Goal: Task Accomplishment & Management: Manage account settings

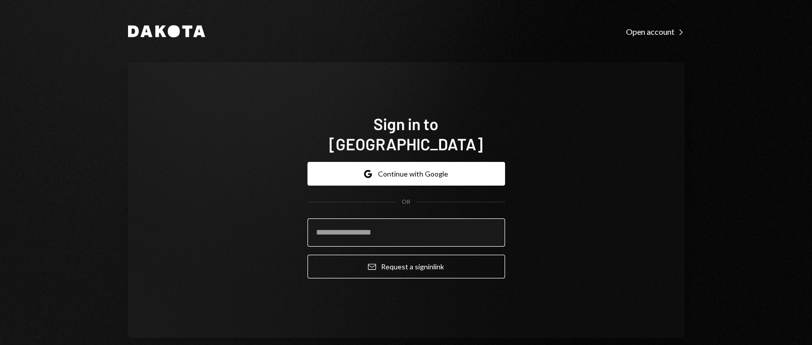
click at [396, 224] on input "email" at bounding box center [406, 232] width 198 height 28
type input "**********"
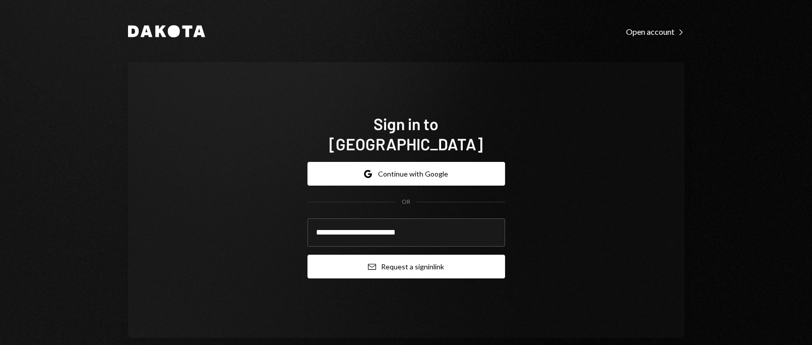
click at [421, 255] on button "Email Request a sign in link" at bounding box center [406, 267] width 198 height 24
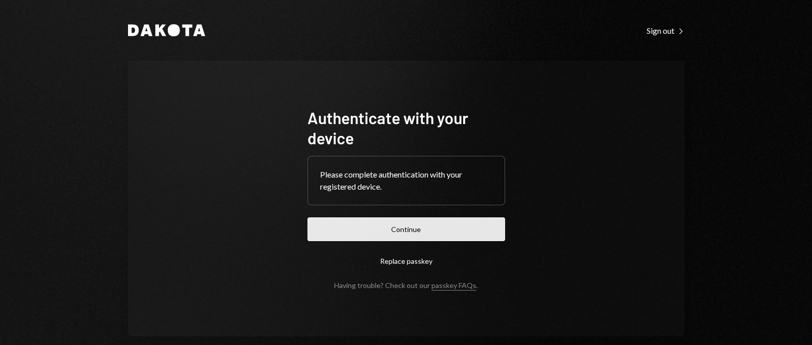
click at [364, 233] on button "Continue" at bounding box center [406, 229] width 198 height 24
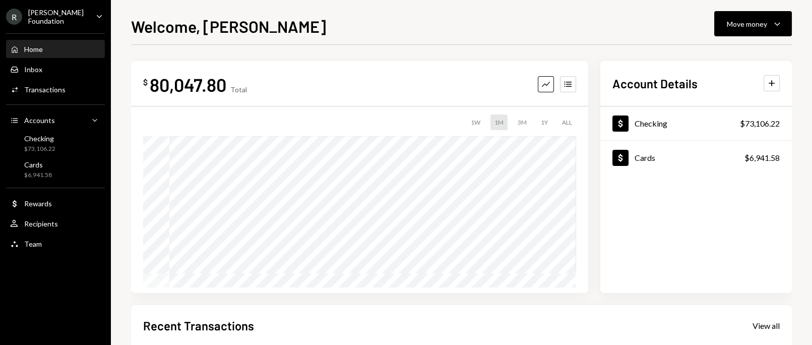
click at [62, 16] on div "[PERSON_NAME] Foundation" at bounding box center [57, 16] width 59 height 17
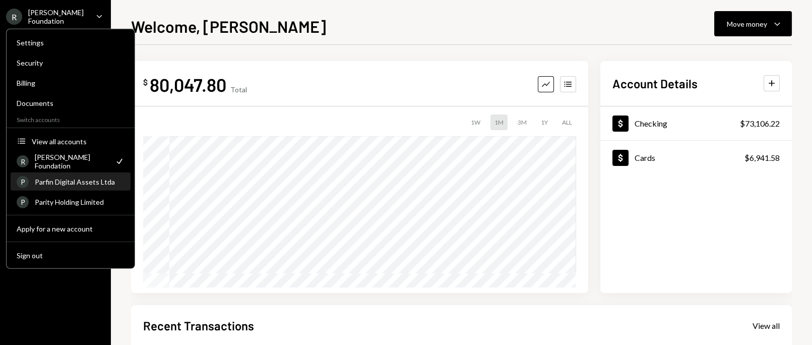
click at [84, 179] on div "Parfin Digital Assets Ltda" at bounding box center [80, 181] width 90 height 9
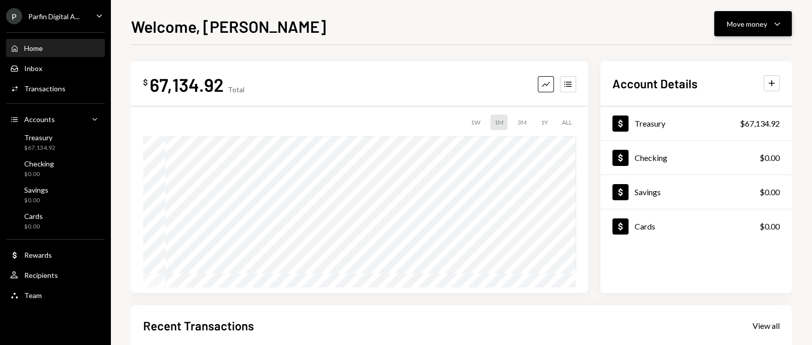
click at [749, 24] on div "Move money" at bounding box center [747, 24] width 40 height 11
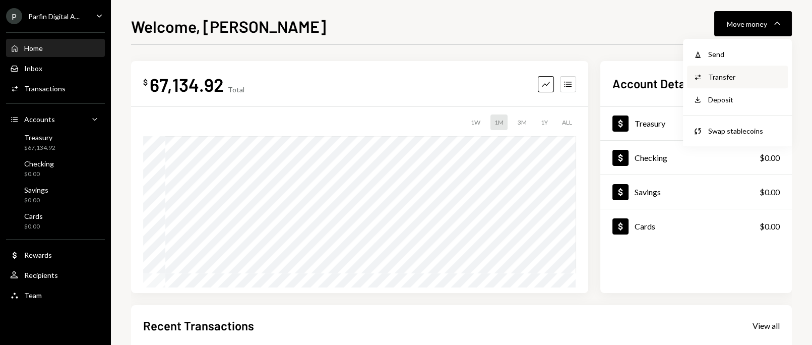
click at [722, 78] on div "Transfer" at bounding box center [745, 77] width 74 height 11
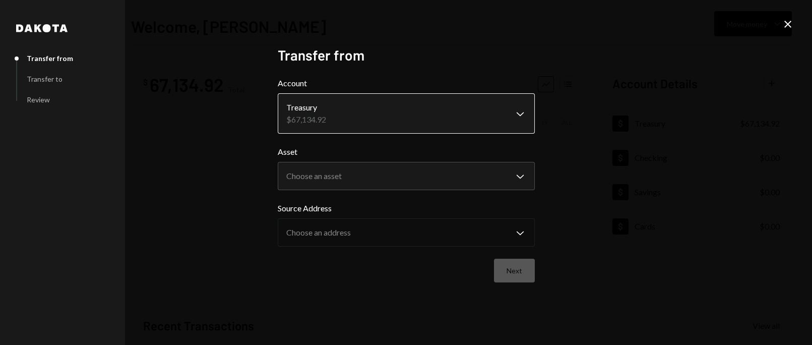
click at [455, 116] on body "P Parfin Digital A... Caret Down Home Home Inbox Inbox Activities Transactions …" at bounding box center [406, 172] width 812 height 345
click at [327, 114] on body "P Parfin Digital A... Caret Down Home Home Inbox Inbox Activities Transactions …" at bounding box center [406, 172] width 812 height 345
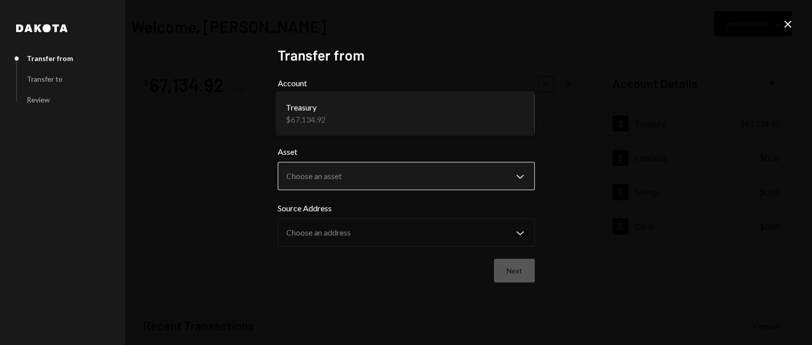
click at [369, 169] on body "P Parfin Digital A... Caret Down Home Home Inbox Inbox Activities Transactions …" at bounding box center [406, 172] width 812 height 345
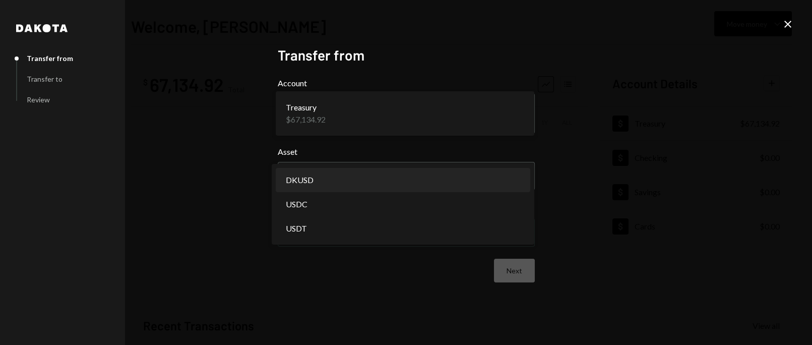
select select "*****"
drag, startPoint x: 324, startPoint y: 209, endPoint x: 320, endPoint y: 178, distance: 30.9
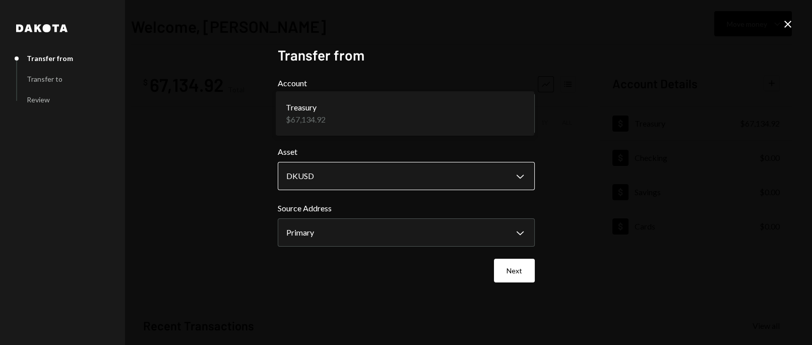
click at [320, 178] on body "P Parfin Digital A... Caret Down Home Home Inbox Inbox Activities Transactions …" at bounding box center [406, 172] width 812 height 345
click at [353, 237] on body "P Parfin Digital A... Caret Down Home Home Inbox Inbox Activities Transactions …" at bounding box center [406, 172] width 812 height 345
click at [363, 288] on div "**********" at bounding box center [406, 172] width 257 height 252
click at [510, 264] on button "Next" at bounding box center [514, 271] width 41 height 24
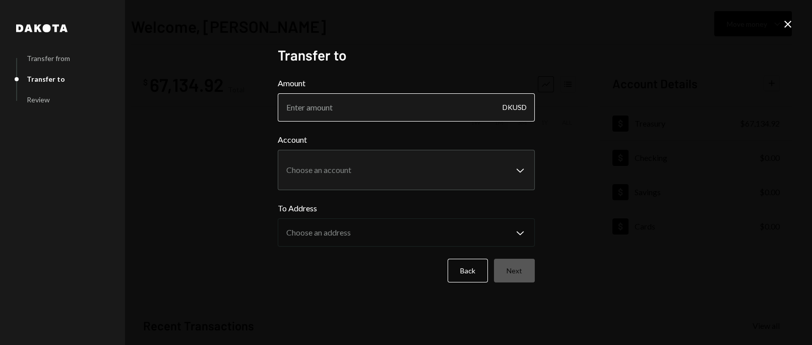
click at [414, 102] on input "Amount" at bounding box center [406, 107] width 257 height 28
type input "55000"
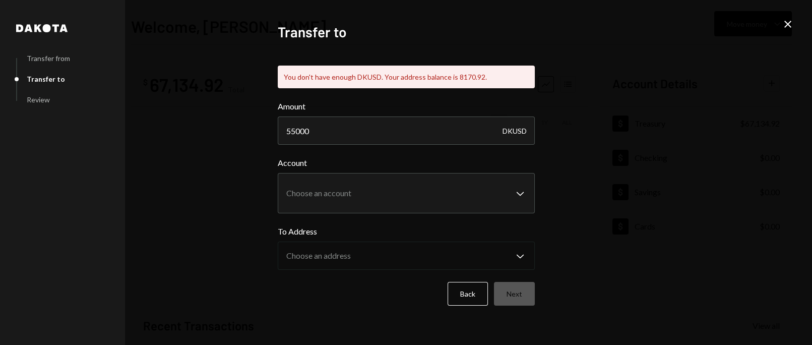
click at [785, 20] on icon "Close" at bounding box center [788, 24] width 12 height 12
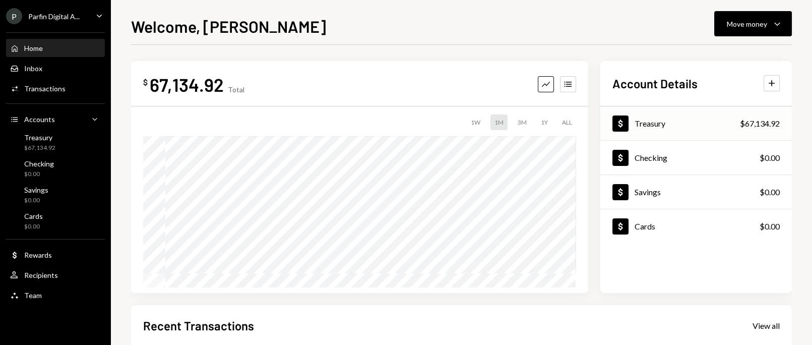
click at [758, 125] on div "$67,134.92" at bounding box center [760, 123] width 40 height 12
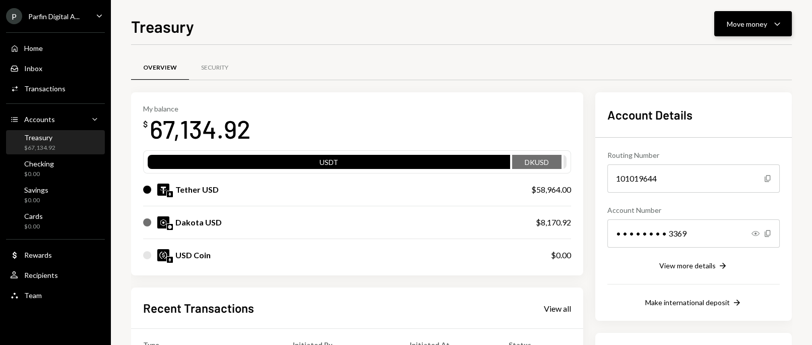
click at [741, 24] on div "Move money" at bounding box center [747, 24] width 40 height 11
click at [714, 77] on div "Transfer" at bounding box center [745, 77] width 74 height 11
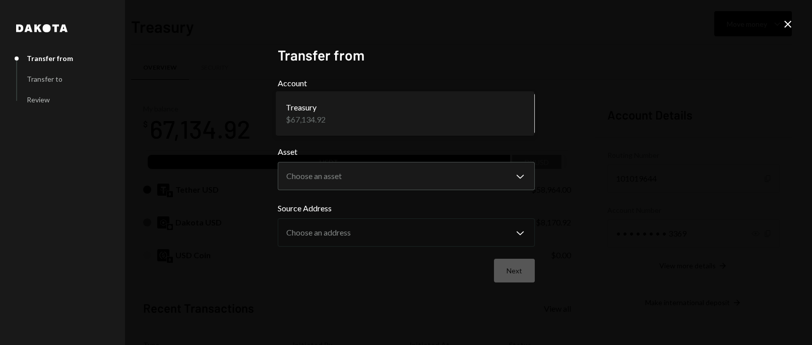
click at [421, 97] on body "P Parfin Digital A... Caret Down Home Home Inbox Inbox Activities Transactions …" at bounding box center [406, 172] width 812 height 345
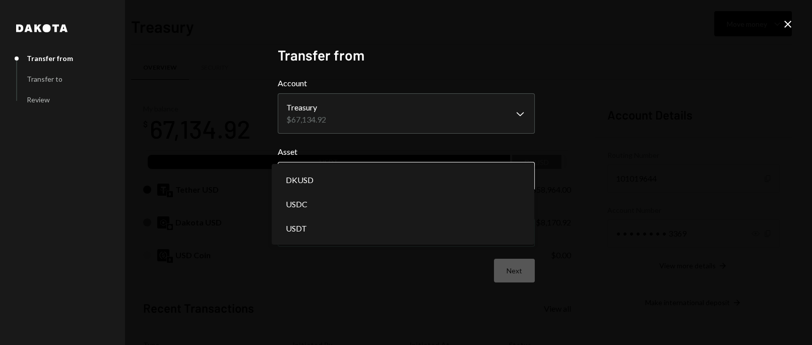
click at [378, 174] on body "P Parfin Digital A... Caret Down Home Home Inbox Inbox Activities Transactions …" at bounding box center [406, 172] width 812 height 345
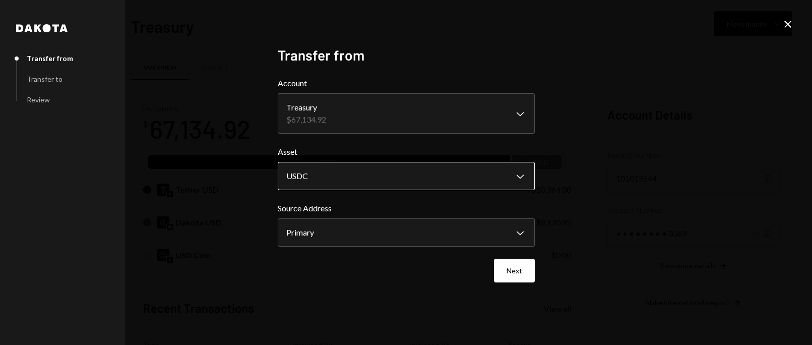
click at [361, 180] on body "P Parfin Digital A... Caret Down Home Home Inbox Inbox Activities Transactions …" at bounding box center [406, 172] width 812 height 345
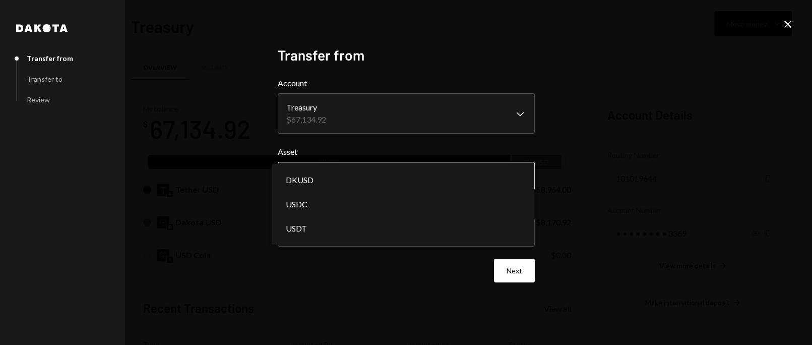
select select "*****"
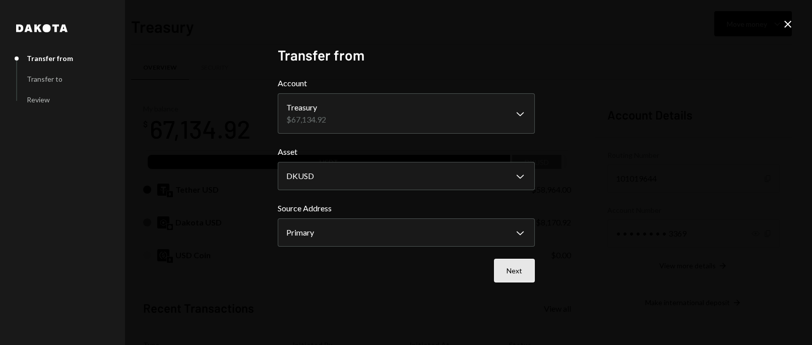
click at [518, 265] on button "Next" at bounding box center [514, 271] width 41 height 24
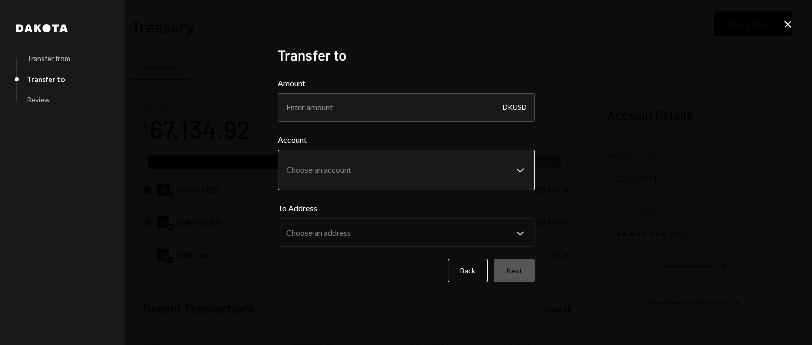
click at [356, 170] on body "P Parfin Digital A... Caret Down Home Home Inbox Inbox Activities Transactions …" at bounding box center [406, 172] width 812 height 345
click at [539, 75] on div "**********" at bounding box center [406, 172] width 281 height 276
click at [469, 267] on button "Back" at bounding box center [468, 271] width 40 height 24
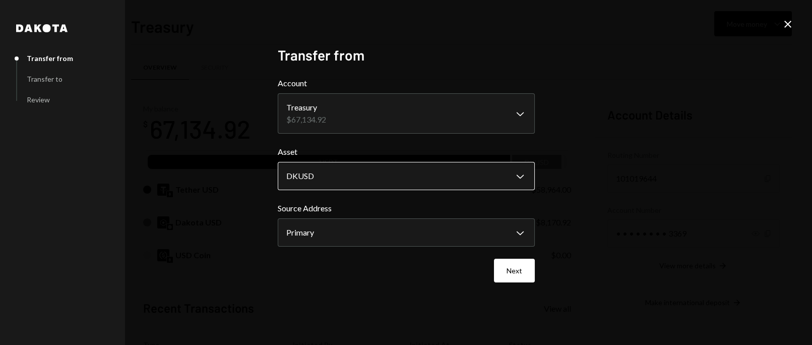
click at [385, 173] on body "P Parfin Digital A... Caret Down Home Home Inbox Inbox Activities Transactions …" at bounding box center [406, 172] width 812 height 345
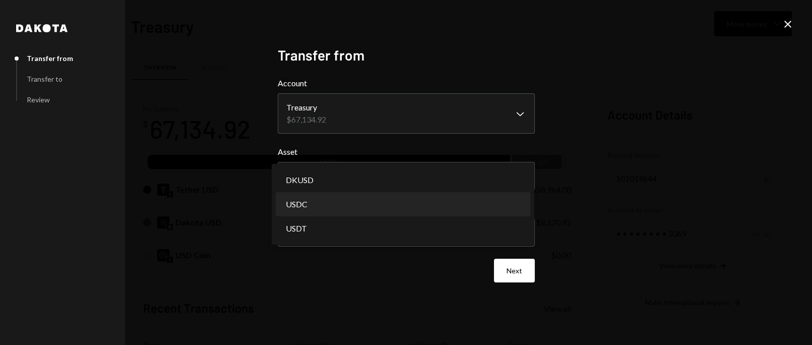
select select "****"
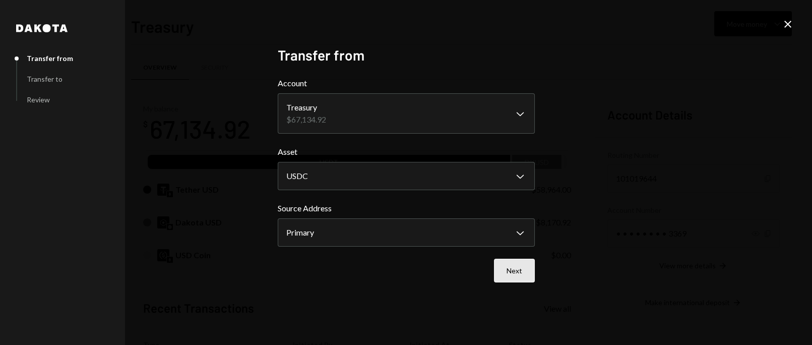
click at [524, 267] on button "Next" at bounding box center [514, 271] width 41 height 24
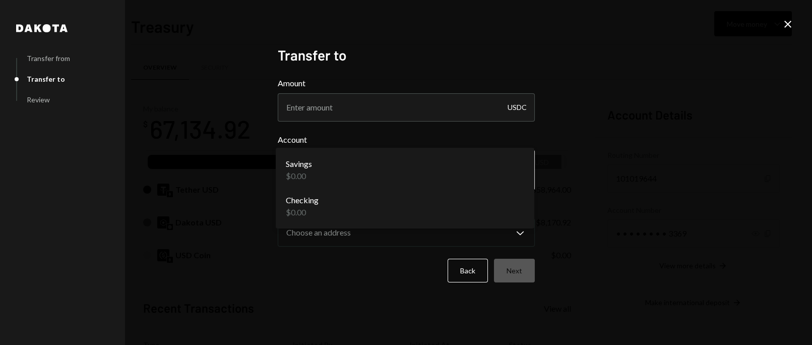
click at [432, 166] on body "P Parfin Digital A... Caret Down Home Home Inbox Inbox Activities Transactions …" at bounding box center [406, 172] width 812 height 345
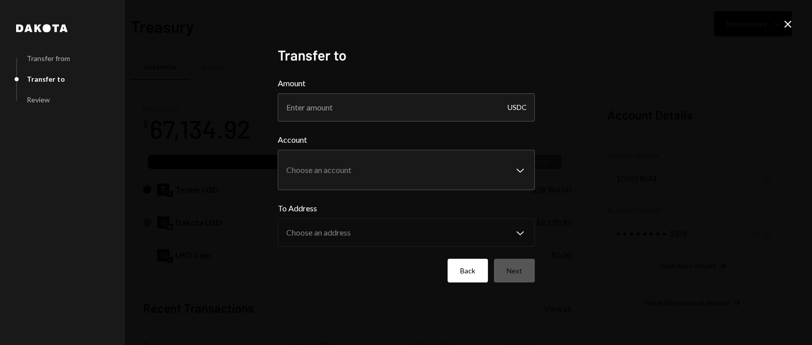
click at [459, 269] on button "Back" at bounding box center [468, 271] width 40 height 24
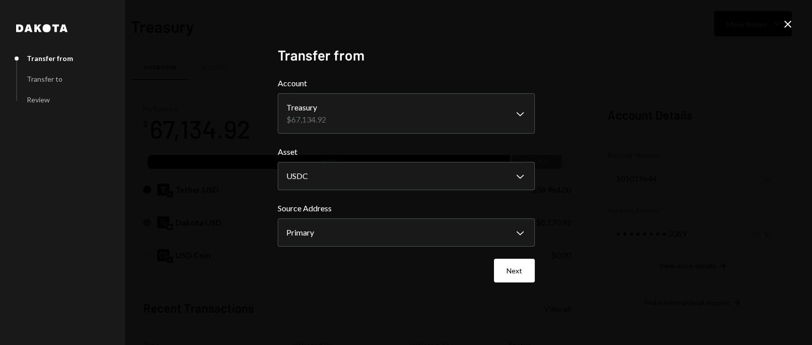
click at [459, 269] on div "Next" at bounding box center [406, 271] width 257 height 24
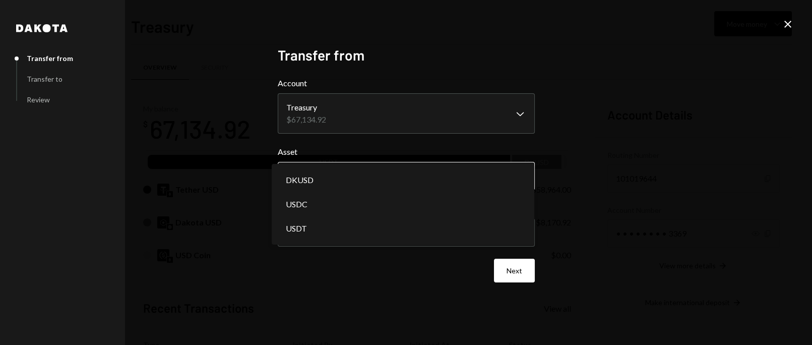
click at [519, 180] on body "P Parfin Digital A... Caret Down Home Home Inbox Inbox Activities Transactions …" at bounding box center [406, 172] width 812 height 345
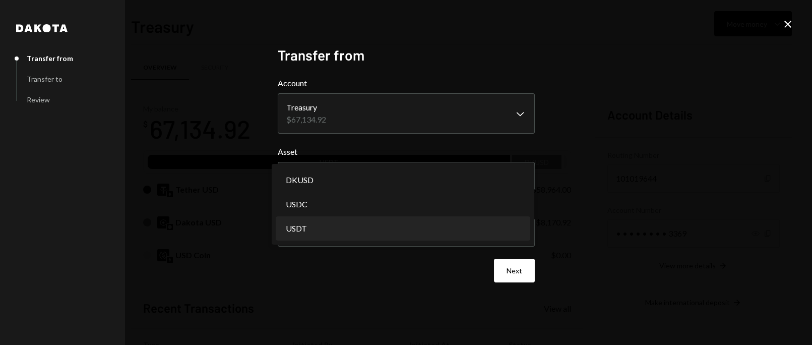
select select "****"
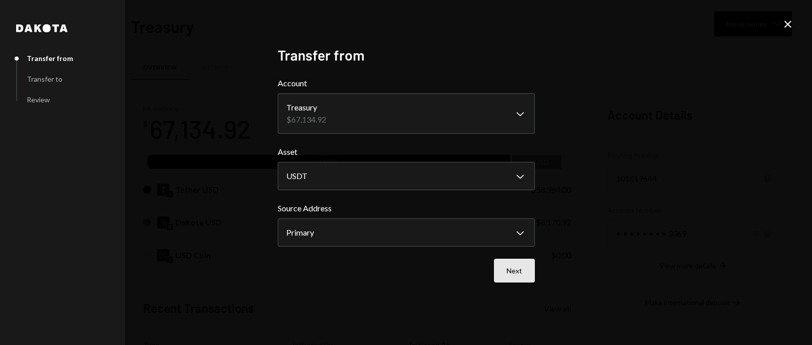
click at [512, 272] on button "Next" at bounding box center [514, 271] width 41 height 24
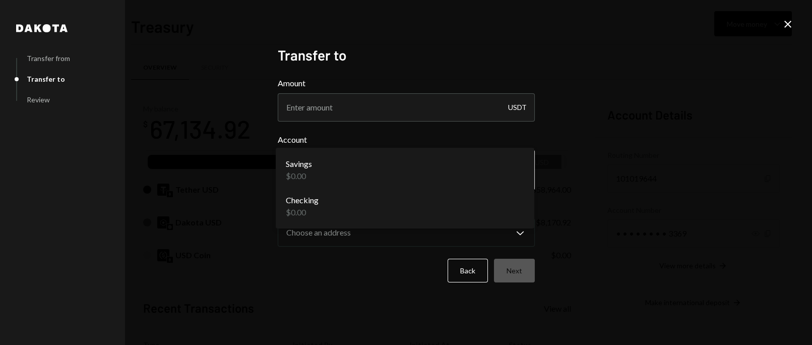
click at [510, 174] on body "P Parfin Digital A... Caret Down Home Home Inbox Inbox Activities Transactions …" at bounding box center [406, 172] width 812 height 345
click at [386, 302] on div "**********" at bounding box center [406, 172] width 281 height 276
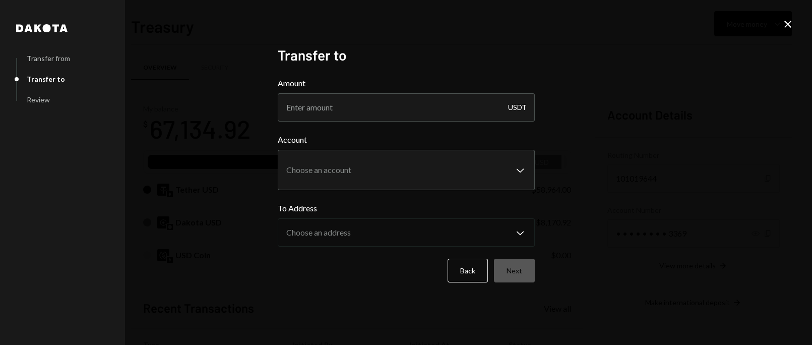
click at [515, 105] on div "USDT" at bounding box center [517, 107] width 19 height 28
click at [321, 104] on input "Amount" at bounding box center [406, 107] width 257 height 28
click at [424, 36] on div "**********" at bounding box center [406, 172] width 281 height 276
click at [786, 24] on icon "Close" at bounding box center [788, 24] width 12 height 12
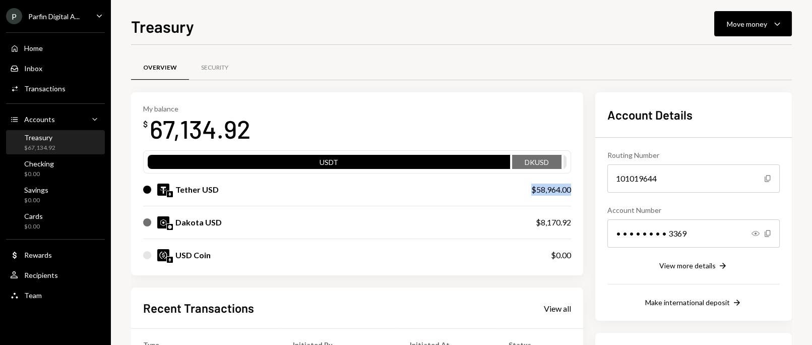
drag, startPoint x: 518, startPoint y: 188, endPoint x: 535, endPoint y: 111, distance: 78.9
click at [577, 185] on div "My balance $ 67,134.92 USDT DKUSD Tether USD $58,964.00 Dakota USD $8,170.92 US…" at bounding box center [357, 183] width 452 height 183
click at [492, 64] on div "Overview Security" at bounding box center [461, 68] width 661 height 26
click at [755, 17] on button "Move money Caret Down" at bounding box center [753, 23] width 78 height 25
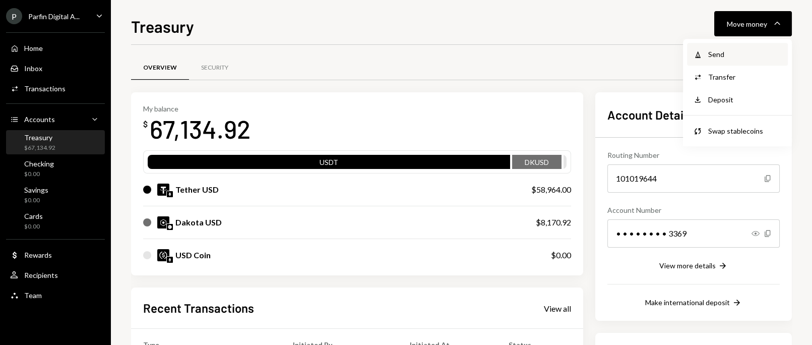
click at [732, 51] on div "Send" at bounding box center [745, 54] width 74 height 11
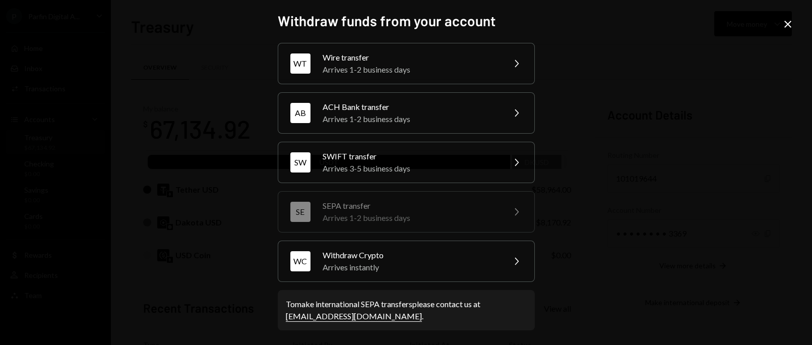
click at [659, 51] on div "Withdraw funds from your account WT Wire transfer Arrives 1-2 business days Che…" at bounding box center [406, 172] width 812 height 345
click at [791, 23] on icon "Close" at bounding box center [788, 24] width 12 height 12
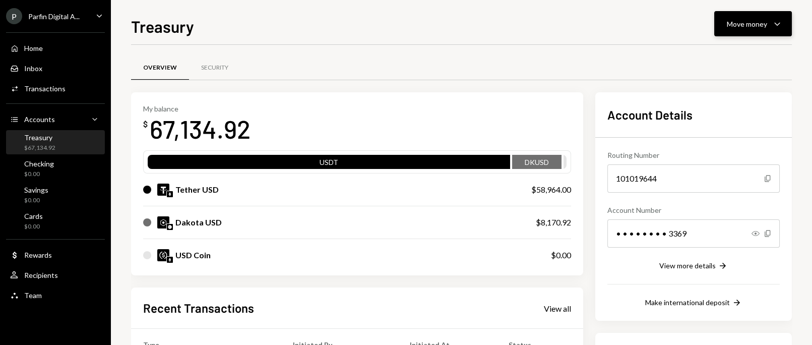
click at [779, 23] on icon "button" at bounding box center [777, 24] width 6 height 3
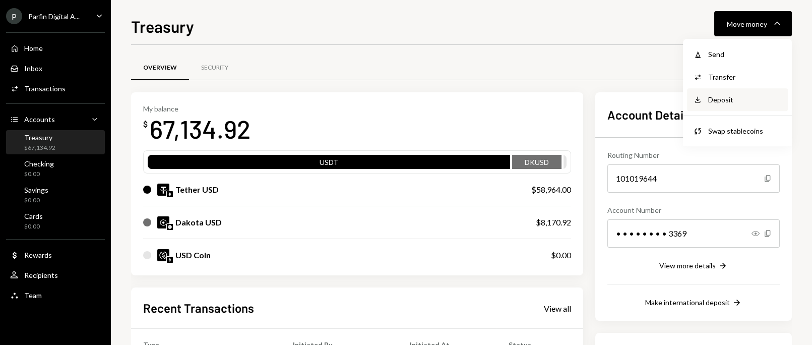
click at [729, 101] on div "Deposit" at bounding box center [745, 99] width 74 height 11
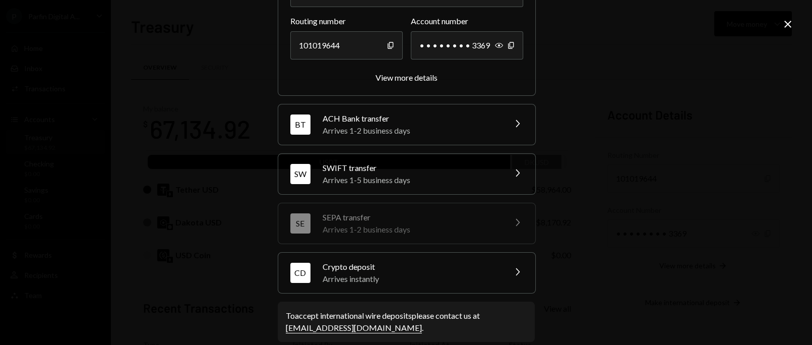
scroll to position [145, 0]
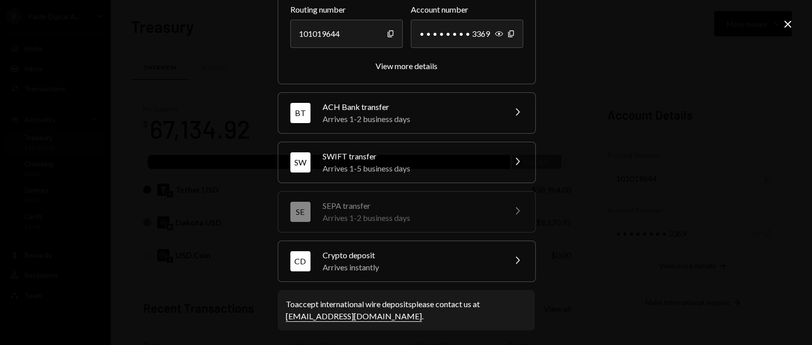
click at [773, 115] on div "**********" at bounding box center [406, 172] width 812 height 345
click at [785, 15] on div "**********" at bounding box center [406, 172] width 812 height 345
click at [788, 17] on div "**********" at bounding box center [406, 172] width 812 height 345
click at [556, 37] on div "**********" at bounding box center [406, 172] width 812 height 345
click at [785, 23] on icon "Close" at bounding box center [788, 24] width 12 height 12
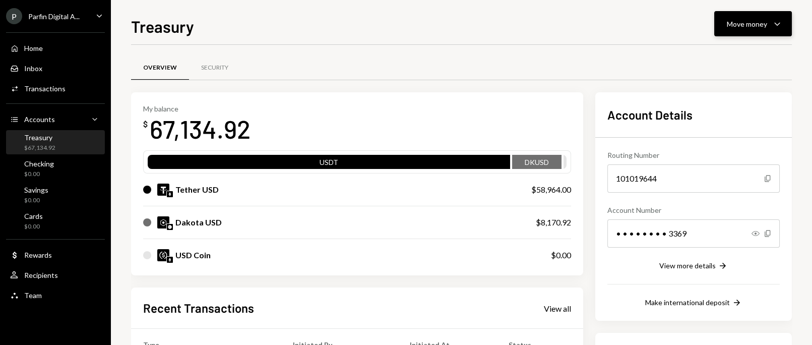
click at [774, 25] on icon "Caret Down" at bounding box center [777, 24] width 12 height 12
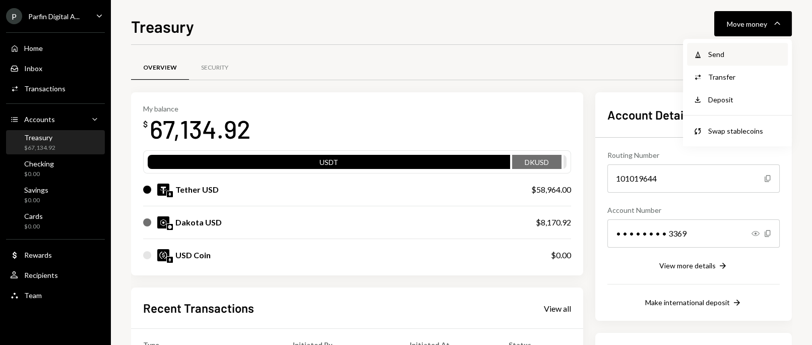
click at [712, 53] on div "Send" at bounding box center [745, 54] width 74 height 11
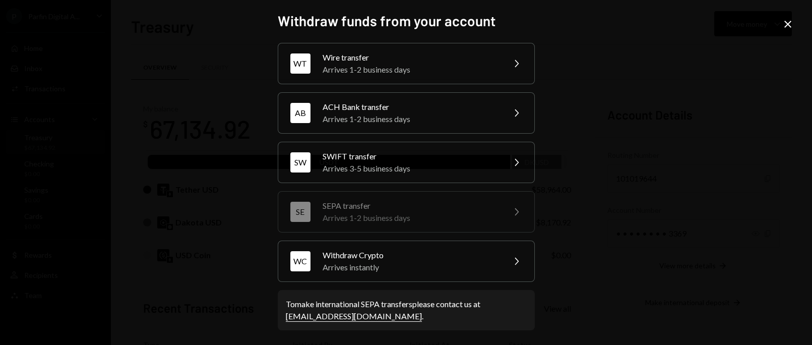
click at [792, 22] on icon "Close" at bounding box center [788, 24] width 12 height 12
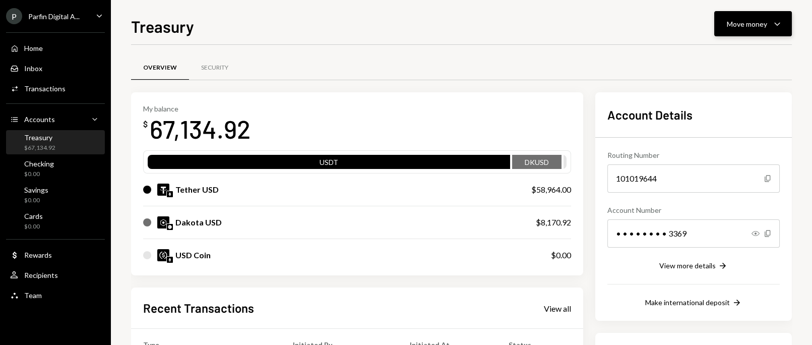
click at [758, 26] on div "Move money" at bounding box center [747, 24] width 40 height 11
click at [730, 74] on div "Transfer" at bounding box center [745, 77] width 74 height 11
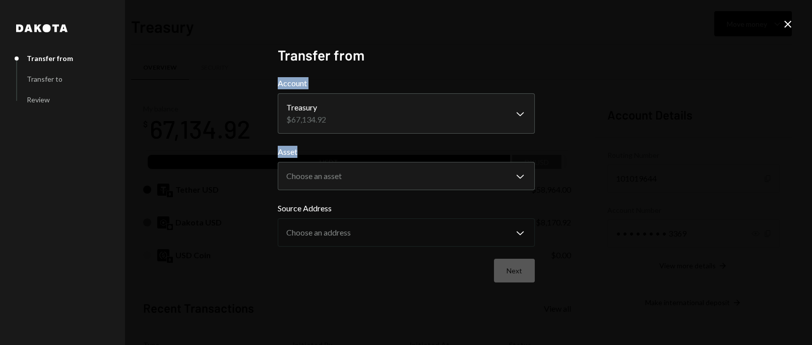
drag, startPoint x: 765, startPoint y: 27, endPoint x: 783, endPoint y: 182, distance: 155.8
click at [790, 169] on div "**********" at bounding box center [406, 172] width 812 height 345
click at [690, 207] on div "**********" at bounding box center [406, 172] width 812 height 345
click at [423, 113] on body "P Parfin Digital A... Caret Down Home Home Inbox Inbox Activities Transactions …" at bounding box center [406, 172] width 812 height 345
click at [424, 174] on body "P Parfin Digital A... Caret Down Home Home Inbox Inbox Activities Transactions …" at bounding box center [406, 172] width 812 height 345
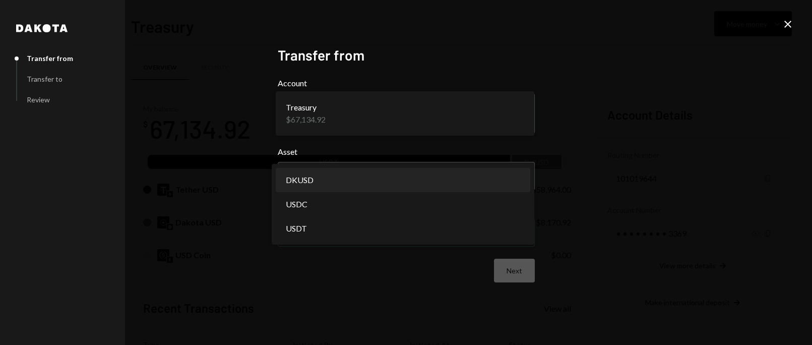
select select "*****"
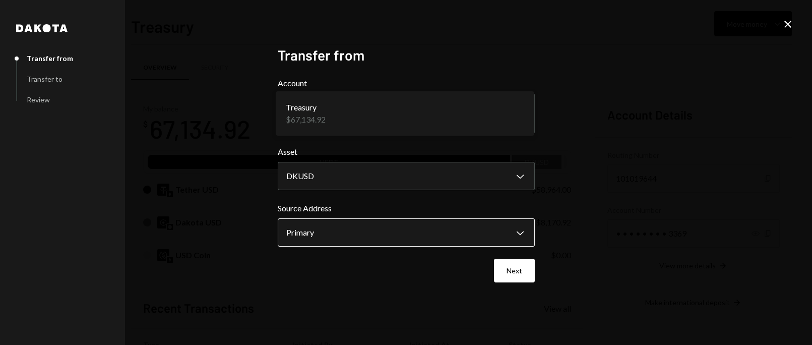
click at [512, 227] on body "P Parfin Digital A... Caret Down Home Home Inbox Inbox Activities Transactions …" at bounding box center [406, 172] width 812 height 345
click at [389, 269] on div "Next" at bounding box center [406, 271] width 257 height 24
click at [795, 28] on div "**********" at bounding box center [406, 172] width 812 height 345
click at [785, 22] on icon at bounding box center [787, 24] width 7 height 7
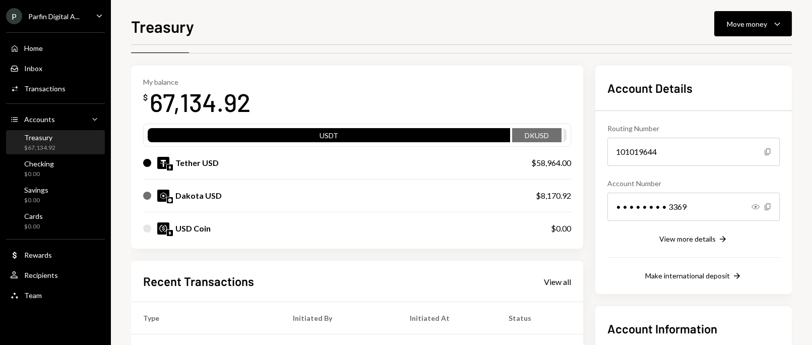
scroll to position [0, 0]
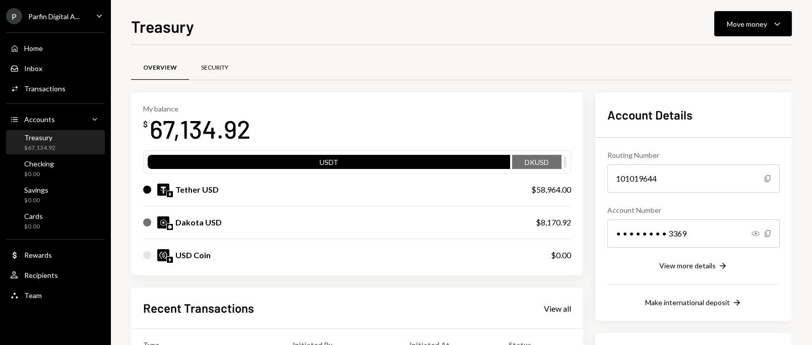
click at [217, 64] on div "Security" at bounding box center [214, 68] width 27 height 9
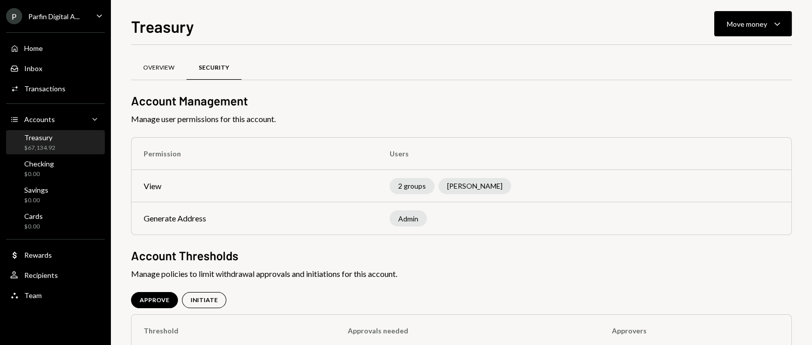
click at [163, 64] on div "Overview" at bounding box center [158, 68] width 31 height 9
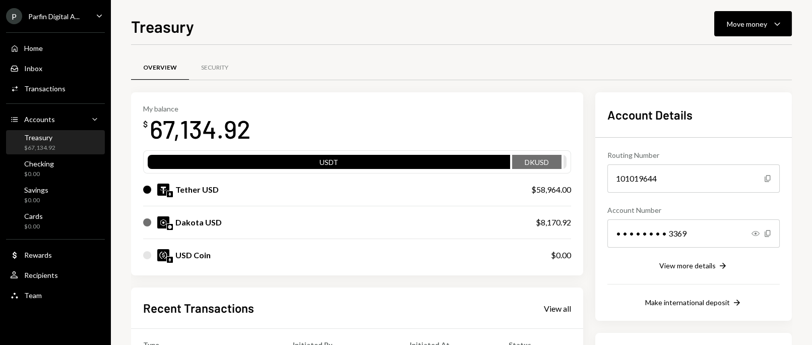
click at [521, 161] on div "DKUSD" at bounding box center [536, 164] width 49 height 14
click at [455, 164] on div "USDT" at bounding box center [329, 164] width 362 height 14
click at [729, 35] on button "Move money Caret Down" at bounding box center [753, 23] width 78 height 25
click at [728, 73] on div "Transfer" at bounding box center [745, 77] width 74 height 11
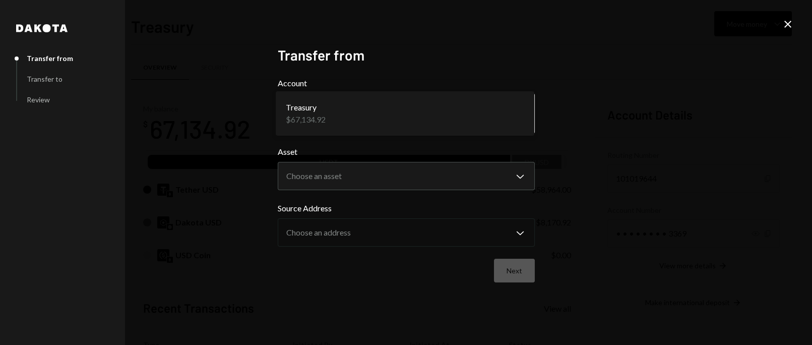
click at [512, 121] on body "P Parfin Digital A... Caret Down Home Home Inbox Inbox Activities Transactions …" at bounding box center [406, 172] width 812 height 345
click at [783, 24] on icon "Close" at bounding box center [788, 24] width 12 height 12
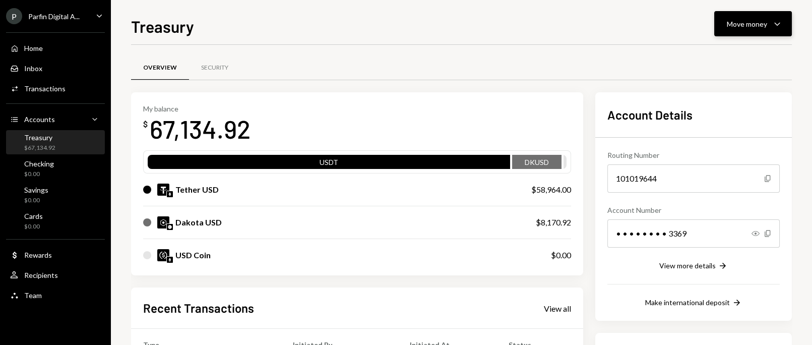
click at [766, 27] on div "Move money" at bounding box center [747, 24] width 40 height 11
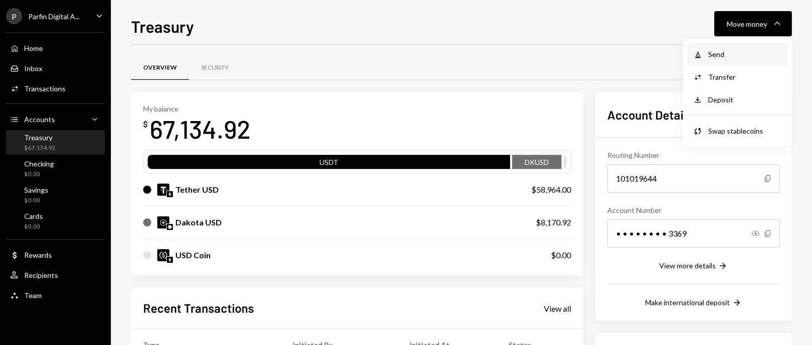
click at [727, 50] on div "Send" at bounding box center [745, 54] width 74 height 11
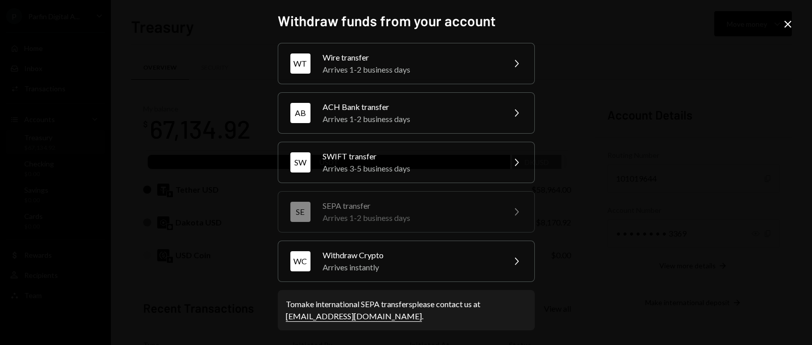
click at [789, 22] on icon "Close" at bounding box center [788, 24] width 12 height 12
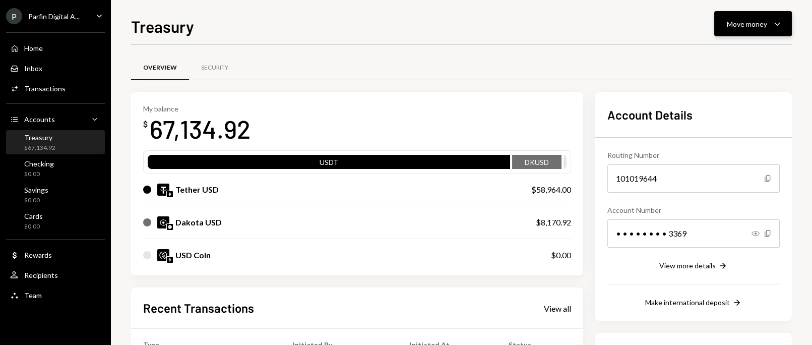
click at [753, 17] on button "Move money Caret Down" at bounding box center [753, 23] width 78 height 25
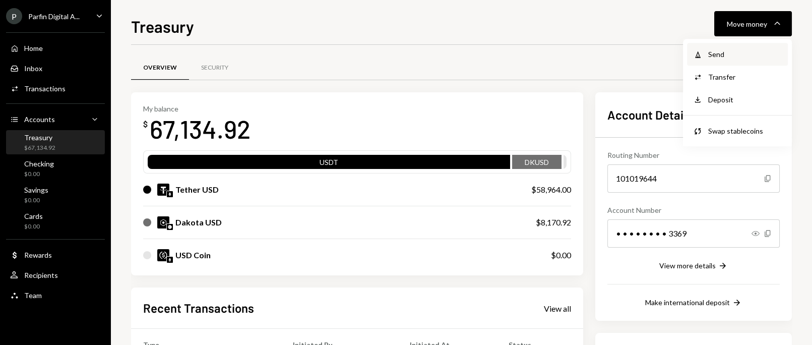
click at [728, 52] on div "Send" at bounding box center [745, 54] width 74 height 11
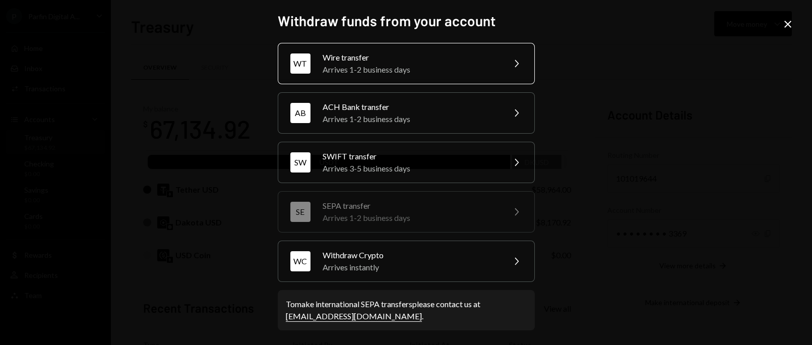
click at [406, 64] on div "Arrives 1-2 business days" at bounding box center [410, 70] width 175 height 12
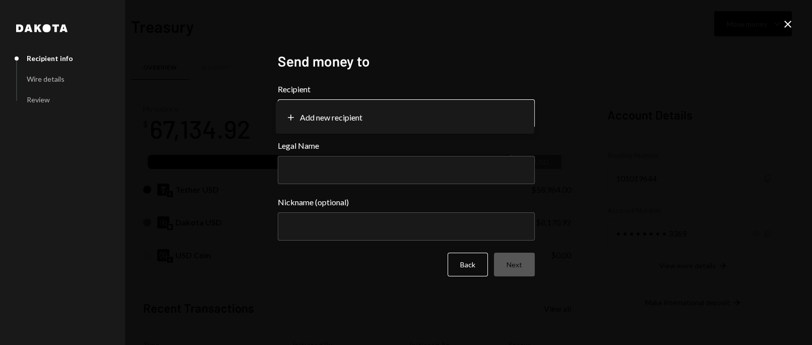
click at [497, 115] on body "P Parfin Digital A... Caret Down Home Home Inbox Inbox Activities Transactions …" at bounding box center [406, 172] width 812 height 345
click at [364, 169] on input "Legal Name" at bounding box center [406, 170] width 257 height 28
click at [618, 30] on div "**********" at bounding box center [406, 172] width 812 height 345
click at [784, 23] on icon "Close" at bounding box center [788, 24] width 12 height 12
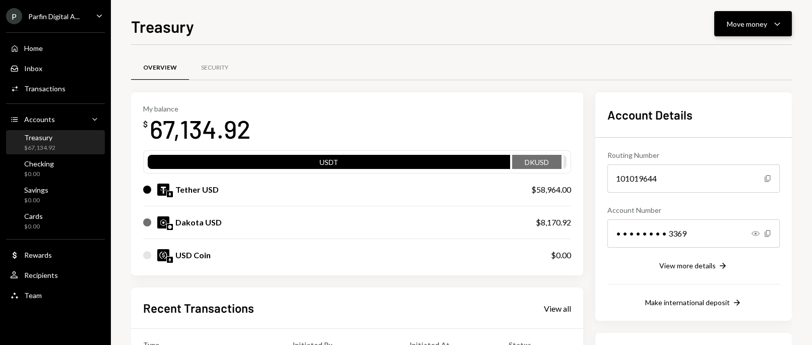
click at [757, 26] on div "Move money" at bounding box center [747, 24] width 40 height 11
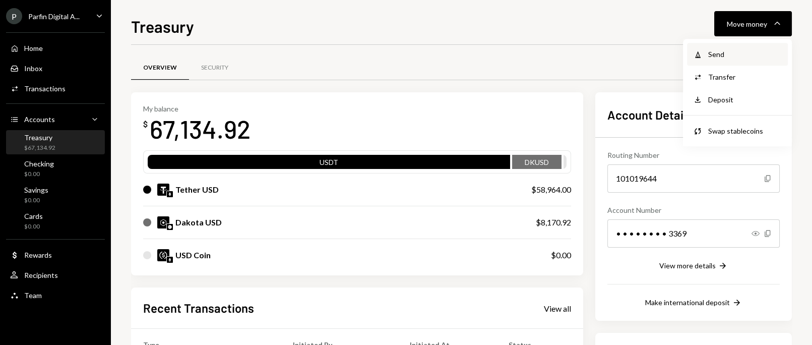
click at [718, 54] on div "Send" at bounding box center [745, 54] width 74 height 11
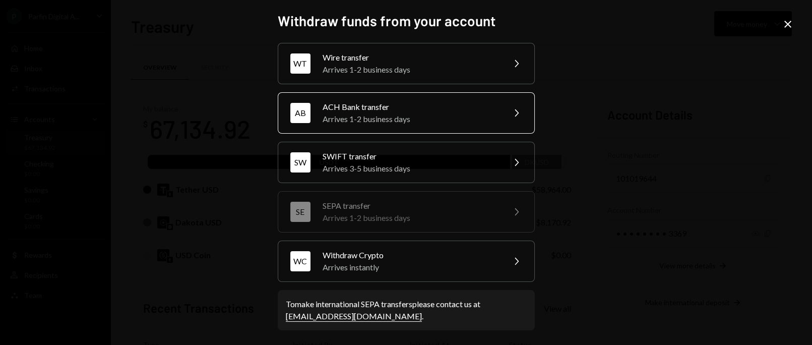
click at [484, 120] on div "Arrives 1-2 business days" at bounding box center [410, 119] width 175 height 12
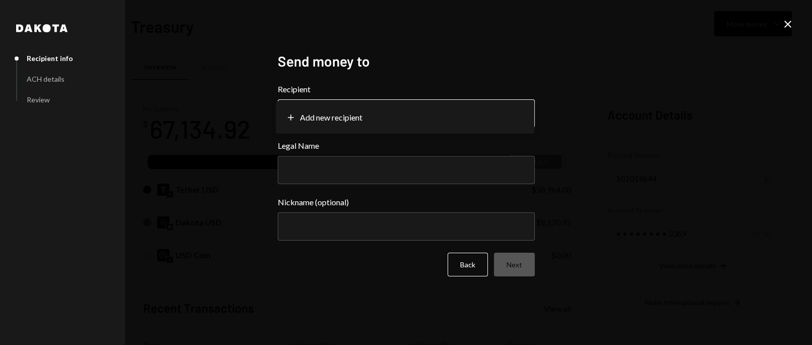
click at [532, 114] on body "P Parfin Digital A... Caret Down Home Home Inbox Inbox Activities Transactions …" at bounding box center [406, 172] width 812 height 345
click at [505, 111] on body "P Parfin Digital A... Caret Down Home Home Inbox Inbox Activities Transactions …" at bounding box center [406, 172] width 812 height 345
click at [290, 114] on body "P Parfin Digital A... Caret Down Home Home Inbox Inbox Activities Transactions …" at bounding box center [406, 172] width 812 height 345
drag, startPoint x: 618, startPoint y: 41, endPoint x: 780, endPoint y: 21, distance: 163.0
click at [637, 37] on div "**********" at bounding box center [406, 172] width 812 height 345
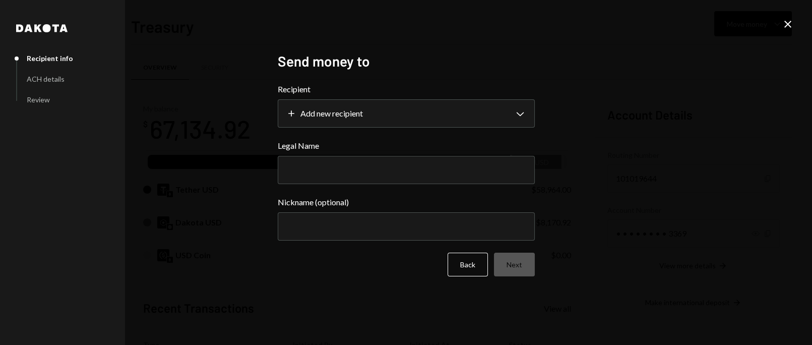
click at [790, 19] on icon "Close" at bounding box center [788, 24] width 12 height 12
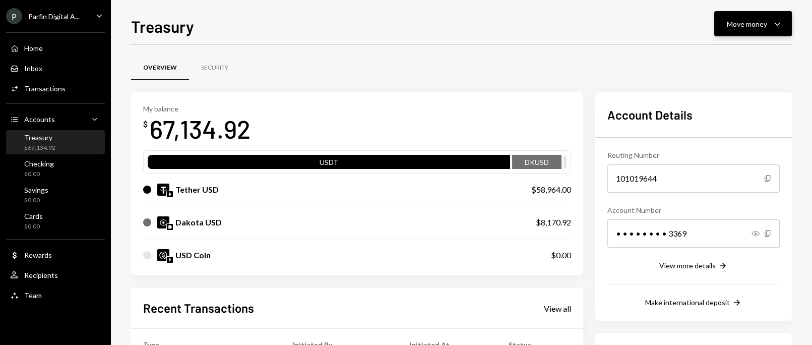
click at [772, 20] on icon "Caret Down" at bounding box center [777, 24] width 12 height 12
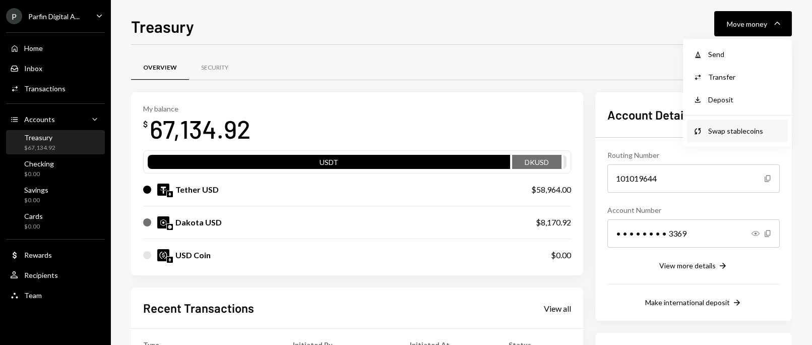
click at [730, 134] on div "Swap stablecoins" at bounding box center [745, 130] width 74 height 11
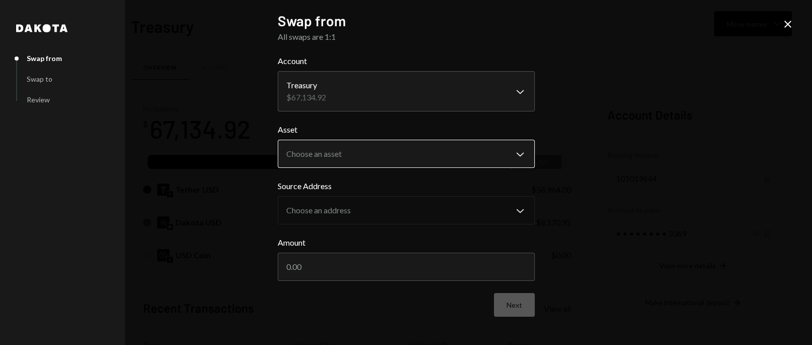
click at [522, 152] on body "P Parfin Digital A... Caret Down Home Home Inbox Inbox Activities Transactions …" at bounding box center [406, 172] width 812 height 345
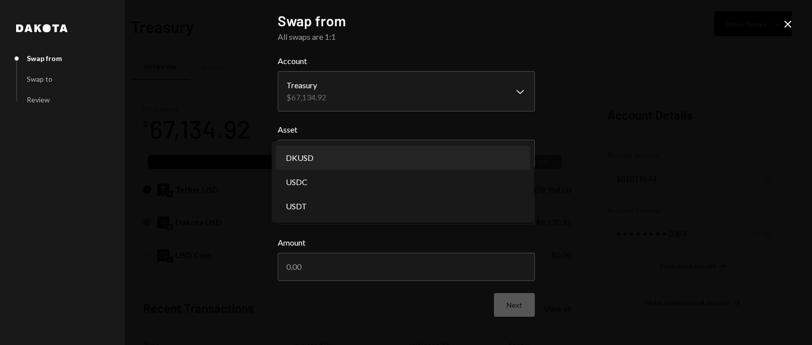
select select "*****"
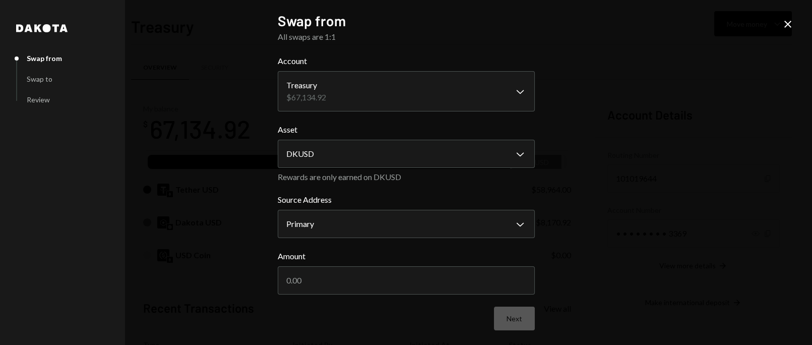
drag, startPoint x: 351, startPoint y: 282, endPoint x: 225, endPoint y: 284, distance: 126.0
click at [225, 283] on div "**********" at bounding box center [406, 172] width 812 height 345
click at [340, 281] on input "Amount" at bounding box center [406, 280] width 257 height 28
type input "55000"
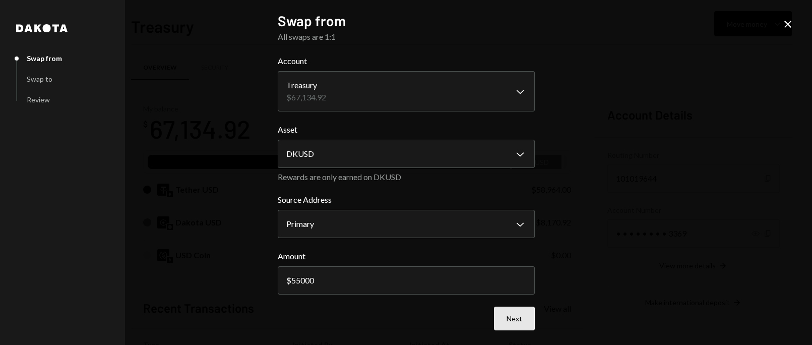
click at [513, 314] on button "Next" at bounding box center [514, 318] width 41 height 24
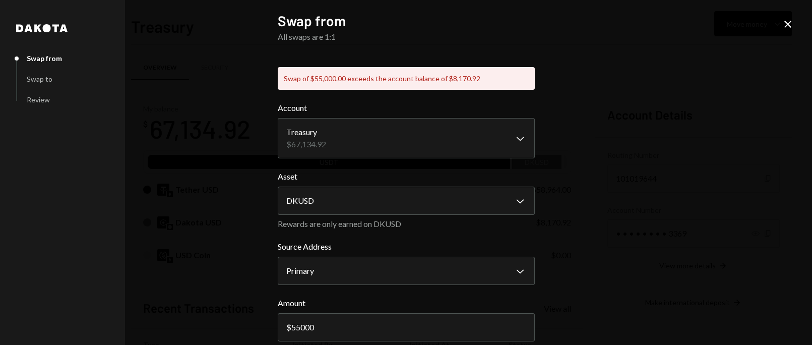
click at [783, 22] on icon "Close" at bounding box center [788, 24] width 12 height 12
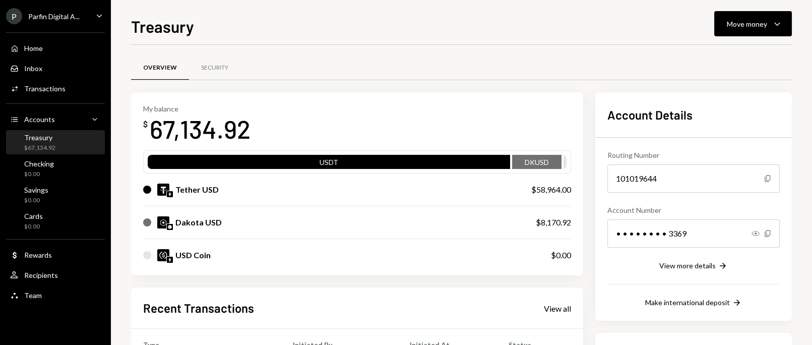
scroll to position [67, 0]
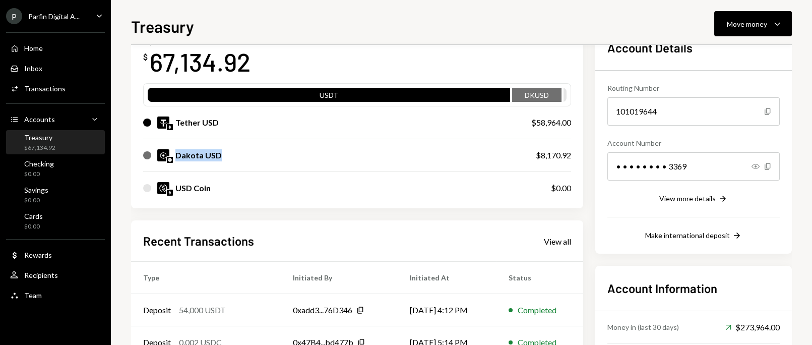
drag, startPoint x: 240, startPoint y: 155, endPoint x: 154, endPoint y: 158, distance: 85.8
click at [154, 158] on div "Dakota USD" at bounding box center [329, 155] width 372 height 12
click at [235, 155] on div "Dakota USD" at bounding box center [329, 155] width 372 height 12
click at [149, 121] on div at bounding box center [147, 122] width 8 height 8
click at [147, 158] on div at bounding box center [147, 155] width 8 height 8
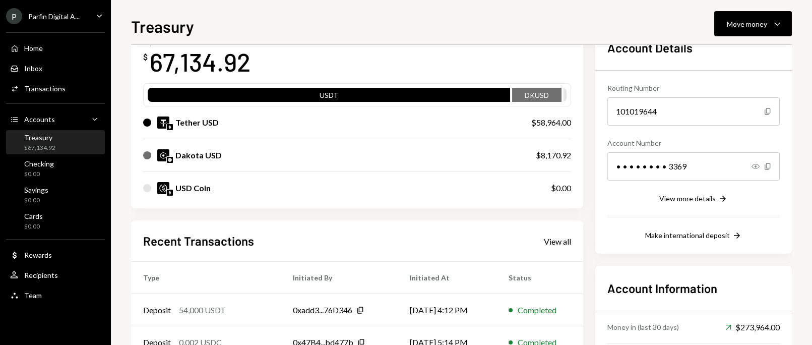
click at [146, 118] on div at bounding box center [147, 122] width 8 height 8
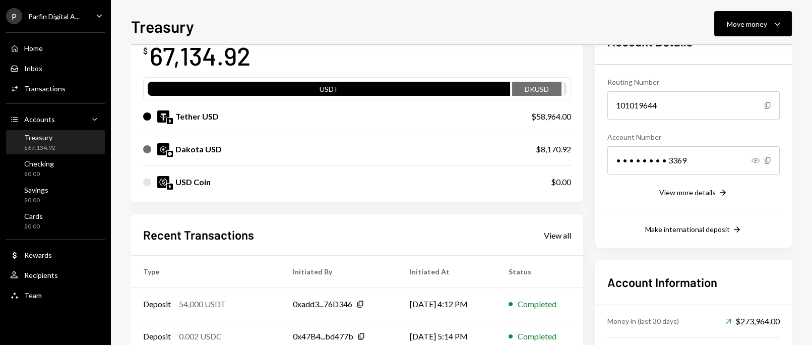
scroll to position [0, 0]
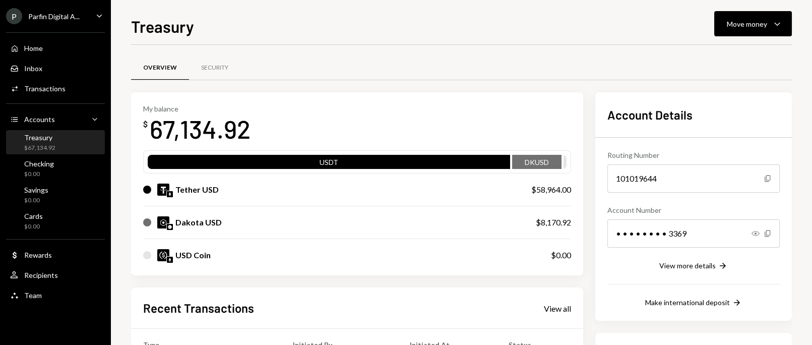
click at [43, 22] on div "P Parfin Digital A..." at bounding box center [43, 16] width 74 height 16
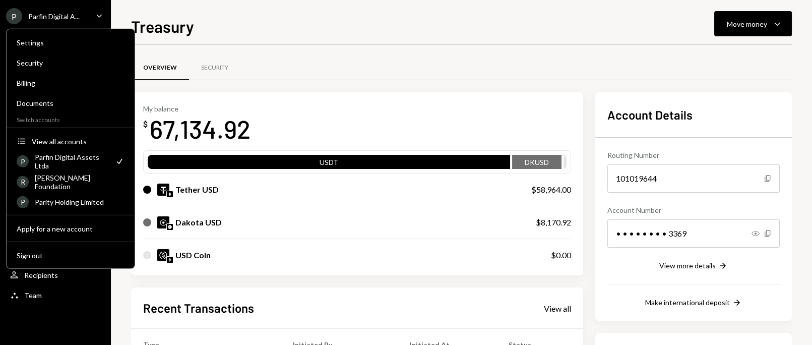
drag, startPoint x: 247, startPoint y: 62, endPoint x: 264, endPoint y: 80, distance: 24.2
click at [247, 62] on div "Overview Security" at bounding box center [461, 68] width 661 height 26
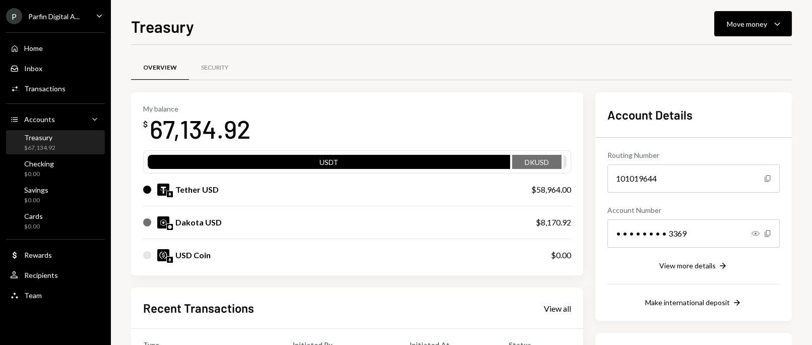
click at [242, 19] on div "Treasury Move money Caret Down" at bounding box center [461, 25] width 661 height 22
drag, startPoint x: 320, startPoint y: 53, endPoint x: 99, endPoint y: 104, distance: 225.9
click at [318, 53] on div "Overview Security My balance $ 67,134.92 USDT DKUSD Tether USD $58,964.00 Dakot…" at bounding box center [461, 293] width 661 height 497
click at [42, 90] on div "Transactions" at bounding box center [44, 88] width 41 height 9
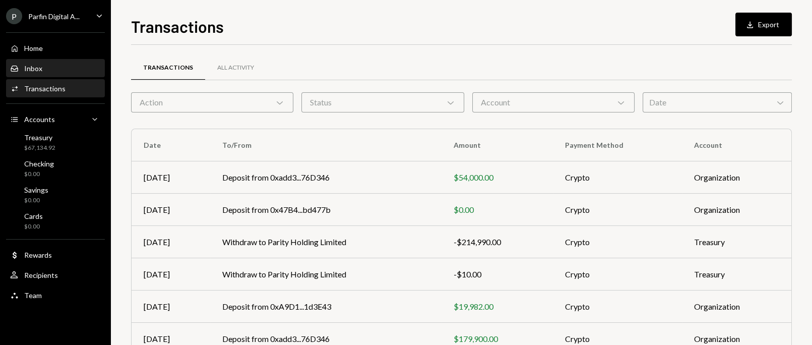
click at [36, 69] on div "Inbox" at bounding box center [33, 68] width 18 height 9
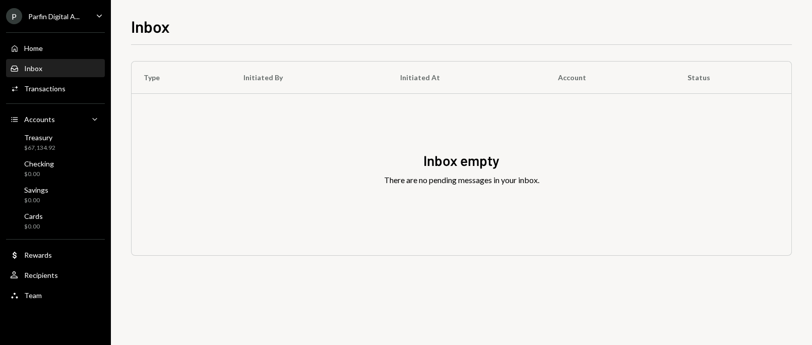
click at [52, 140] on div "Treasury" at bounding box center [39, 137] width 31 height 9
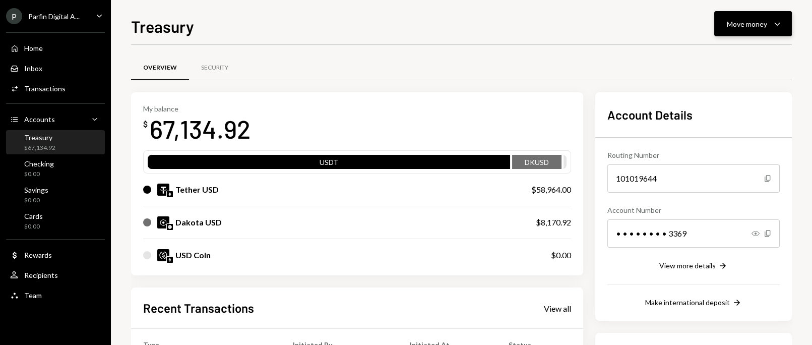
click at [772, 25] on icon "Caret Down" at bounding box center [777, 24] width 12 height 12
click at [728, 75] on div "Transfer" at bounding box center [745, 77] width 74 height 11
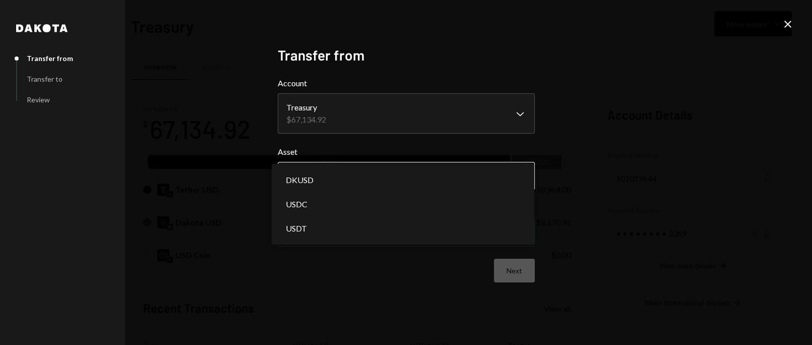
click at [502, 182] on body "P Parfin Digital A... Caret Down Home Home Inbox Inbox Activities Transactions …" at bounding box center [406, 172] width 812 height 345
select select "*****"
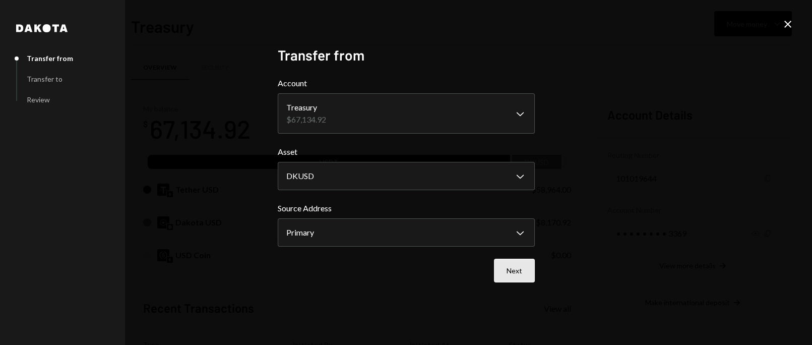
click at [512, 266] on button "Next" at bounding box center [514, 271] width 41 height 24
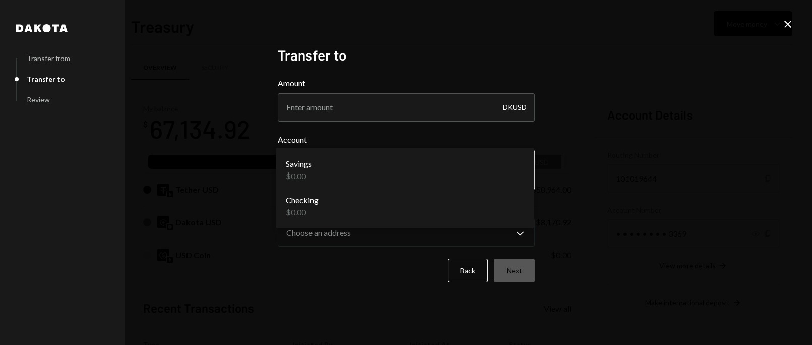
click at [519, 169] on body "P Parfin Digital A... Caret Down Home Home Inbox Inbox Activities Transactions …" at bounding box center [406, 172] width 812 height 345
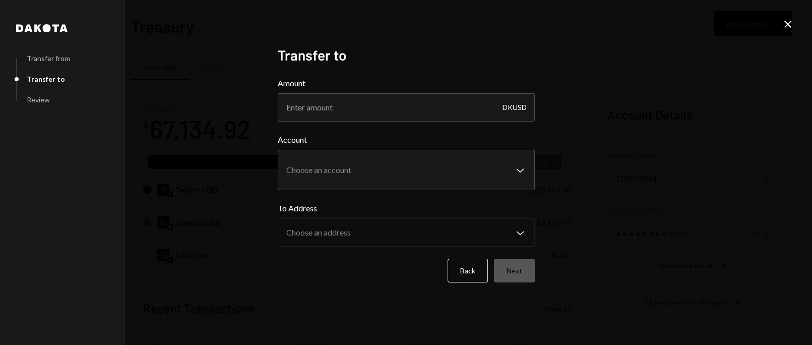
click at [602, 31] on div "**********" at bounding box center [406, 172] width 812 height 345
click at [787, 26] on icon "Close" at bounding box center [788, 24] width 12 height 12
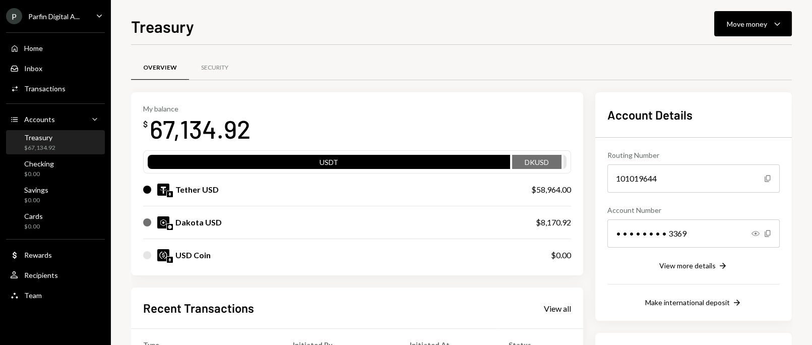
click at [96, 15] on icon "Caret Down" at bounding box center [99, 15] width 11 height 11
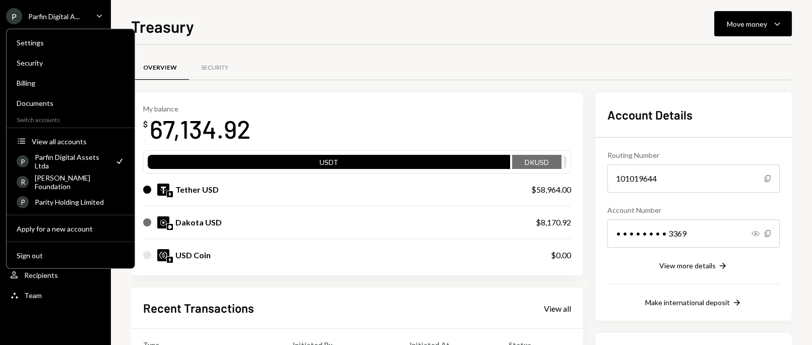
click at [78, 156] on div "Parfin Digital Assets Ltda" at bounding box center [72, 161] width 74 height 17
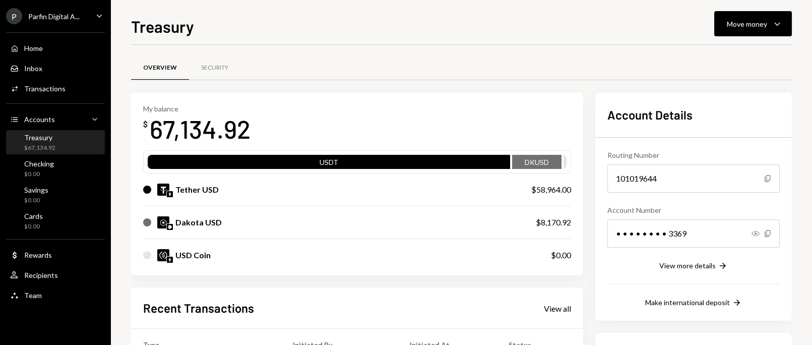
click at [319, 58] on div "Overview Security" at bounding box center [461, 68] width 661 height 26
click at [88, 24] on div "P Parfin Digital A... Caret Down" at bounding box center [55, 16] width 111 height 16
click at [282, 50] on div "Overview Security My balance $ 67,134.92 USDT DKUSD Tether USD $58,964.00 Dakot…" at bounding box center [461, 293] width 661 height 497
click at [751, 24] on div "Move money" at bounding box center [747, 24] width 40 height 11
click at [491, 46] on div "Overview Security My balance $ 67,134.92 USDT DKUSD Tether USD $58,964.00 Dakot…" at bounding box center [461, 293] width 661 height 497
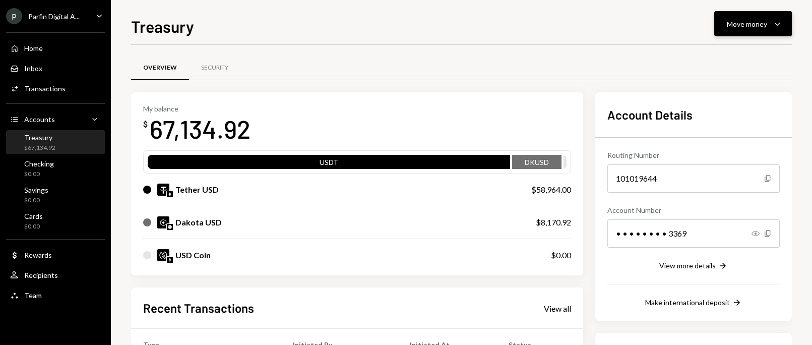
click at [755, 30] on button "Move money Caret Down" at bounding box center [753, 23] width 78 height 25
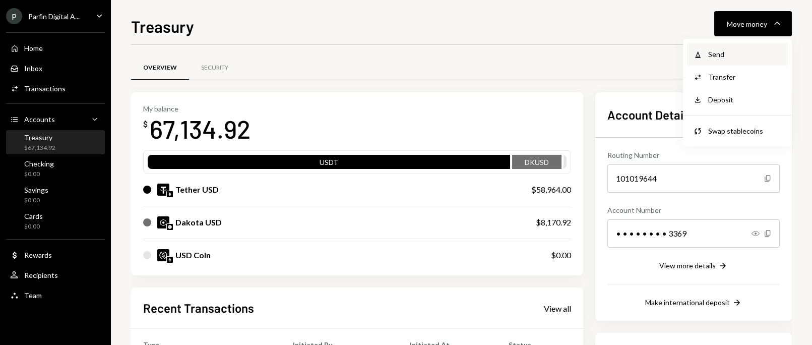
click at [734, 53] on div "Send" at bounding box center [745, 54] width 74 height 11
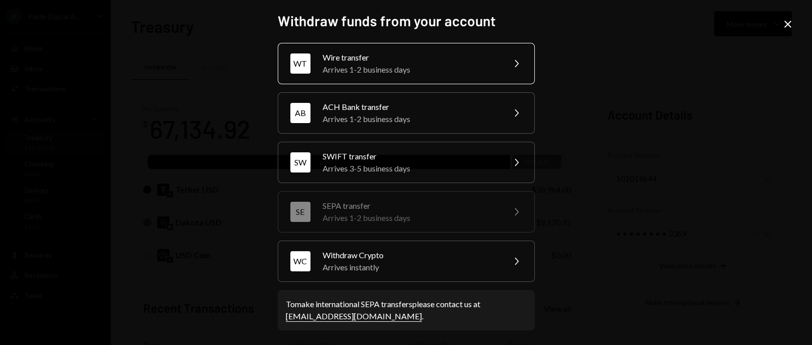
click at [422, 68] on div "Arrives 1-2 business days" at bounding box center [410, 70] width 175 height 12
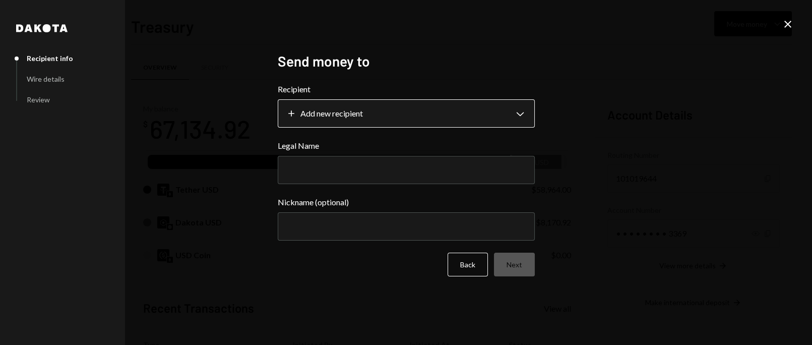
click at [518, 116] on body "P Parfin Digital A... Caret Down Home Home Inbox Inbox Activities Transactions …" at bounding box center [406, 172] width 812 height 345
click at [544, 57] on div "**********" at bounding box center [406, 172] width 281 height 264
click at [782, 24] on icon "Close" at bounding box center [788, 24] width 12 height 12
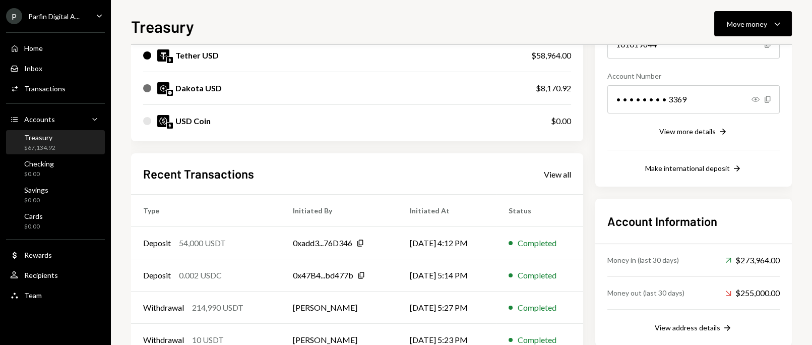
scroll to position [67, 0]
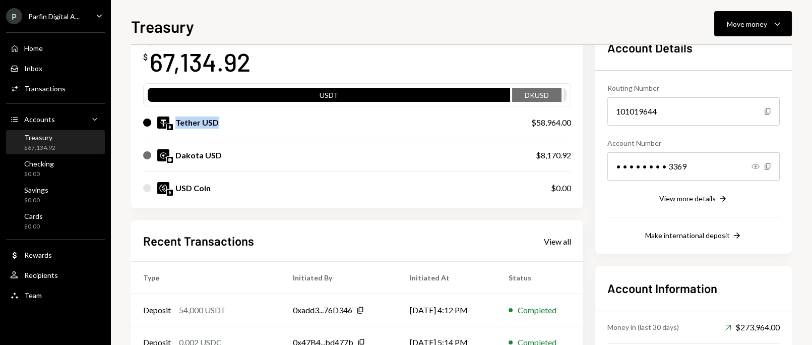
drag, startPoint x: 181, startPoint y: 129, endPoint x: 174, endPoint y: 129, distance: 7.1
click at [174, 129] on div "Tether USD $58,964.00" at bounding box center [357, 122] width 428 height 32
click at [320, 162] on div "Dakota USD $8,170.92" at bounding box center [357, 155] width 428 height 32
click at [759, 14] on button "Move money Caret Down" at bounding box center [753, 23] width 78 height 25
click at [716, 52] on div "Send" at bounding box center [745, 54] width 74 height 11
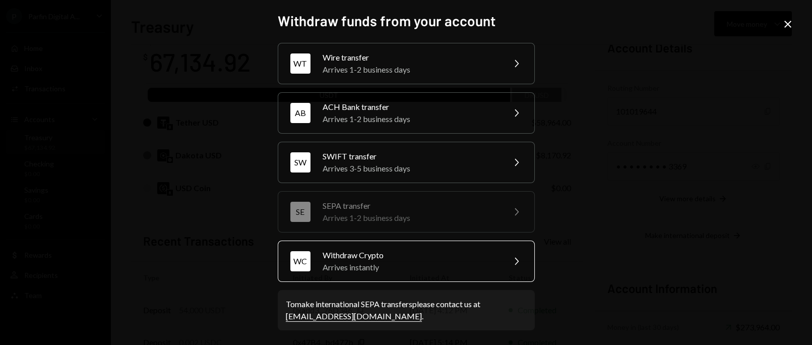
click at [348, 263] on div "Arrives instantly" at bounding box center [410, 267] width 175 height 12
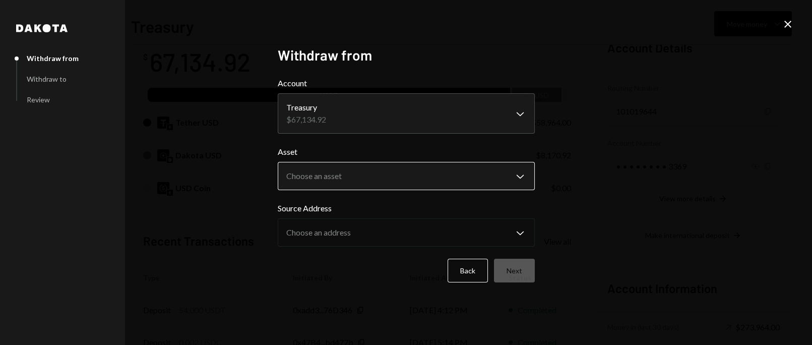
click at [355, 182] on body "P Parfin Digital A... Caret Down Home Home Inbox Inbox Activities Transactions …" at bounding box center [406, 172] width 812 height 345
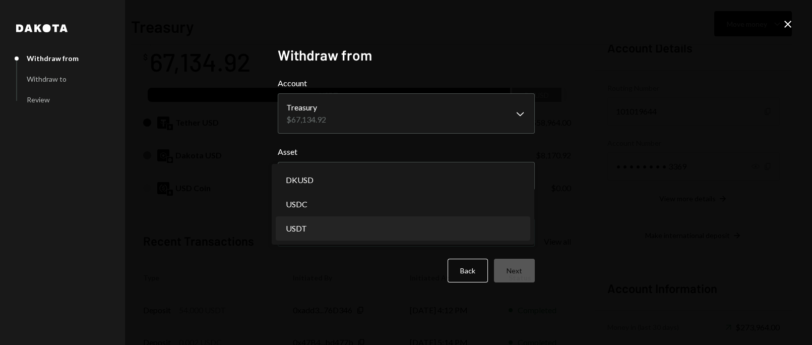
select select "****"
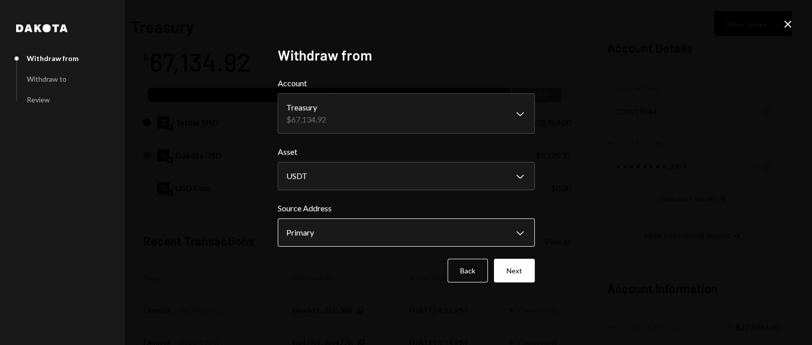
click at [454, 233] on body "P Parfin Digital A... Caret Down Home Home Inbox Inbox Activities Transactions …" at bounding box center [406, 172] width 812 height 345
click at [370, 269] on div "Back Next" at bounding box center [406, 271] width 257 height 24
click at [510, 269] on button "Next" at bounding box center [514, 271] width 41 height 24
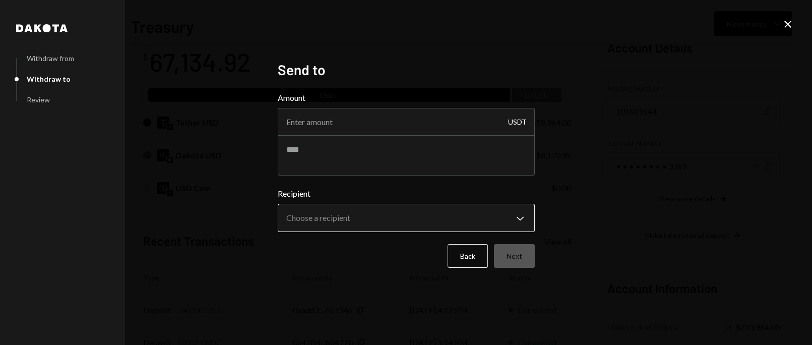
click at [388, 218] on body "P Parfin Digital A... Caret Down Home Home Inbox Inbox Activities Transactions …" at bounding box center [406, 172] width 812 height 345
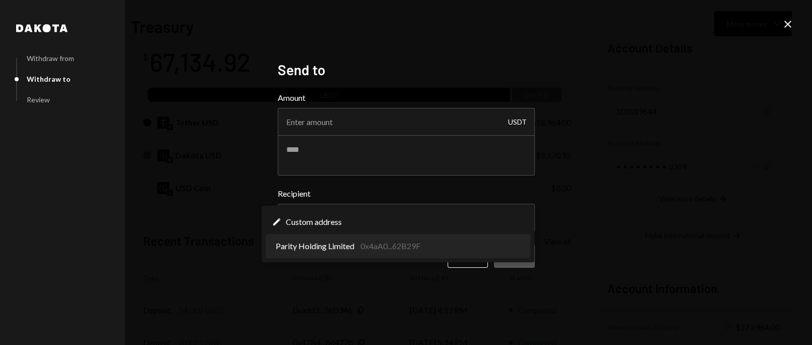
select select "**********"
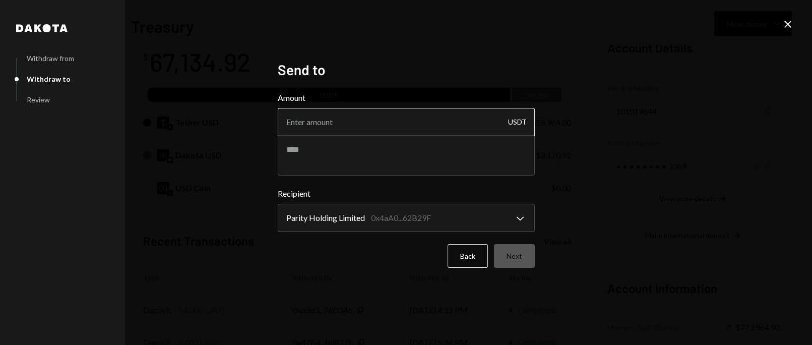
click at [327, 118] on input "Amount" at bounding box center [406, 122] width 257 height 28
type input "55000"
click at [466, 51] on div "**********" at bounding box center [406, 172] width 281 height 247
click at [347, 164] on textarea at bounding box center [406, 155] width 257 height 40
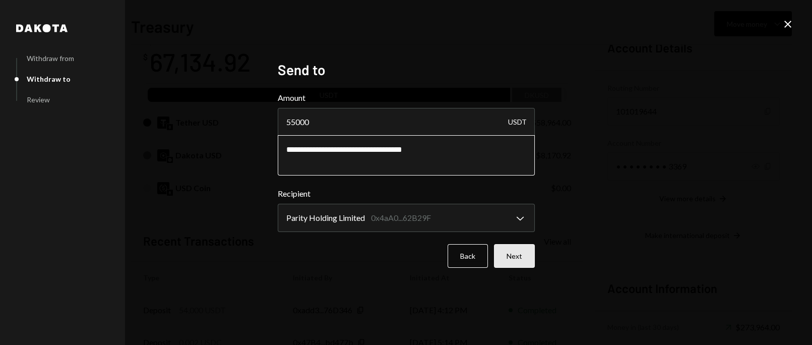
type textarea "**********"
click at [518, 253] on button "Next" at bounding box center [514, 256] width 41 height 24
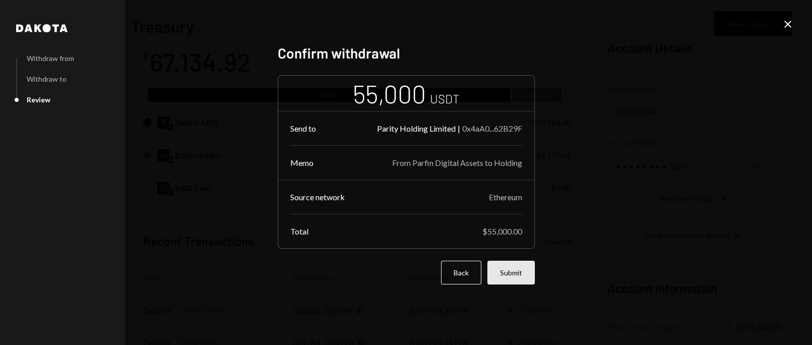
click at [516, 270] on button "Submit" at bounding box center [510, 273] width 47 height 24
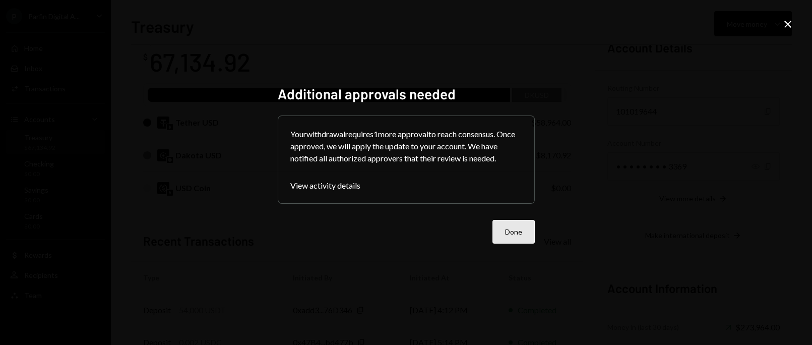
click at [523, 226] on button "Done" at bounding box center [513, 232] width 42 height 24
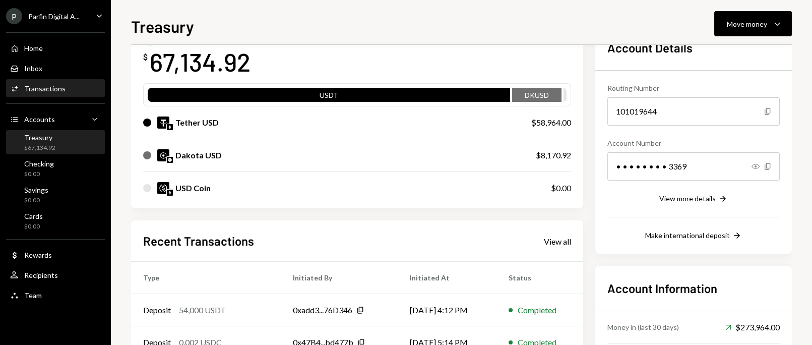
click at [49, 85] on div "Transactions" at bounding box center [44, 88] width 41 height 9
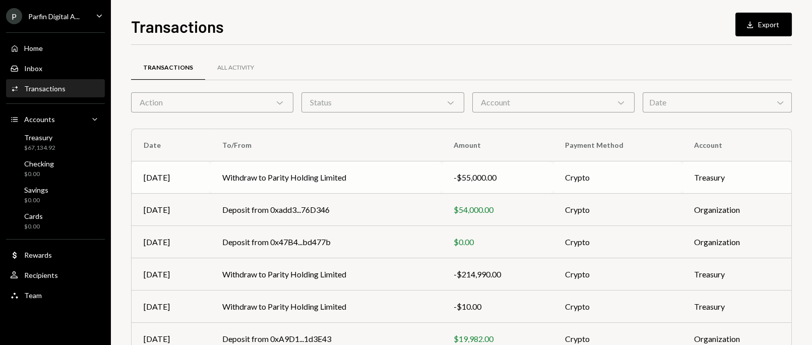
click at [709, 174] on td "Treasury" at bounding box center [736, 177] width 109 height 32
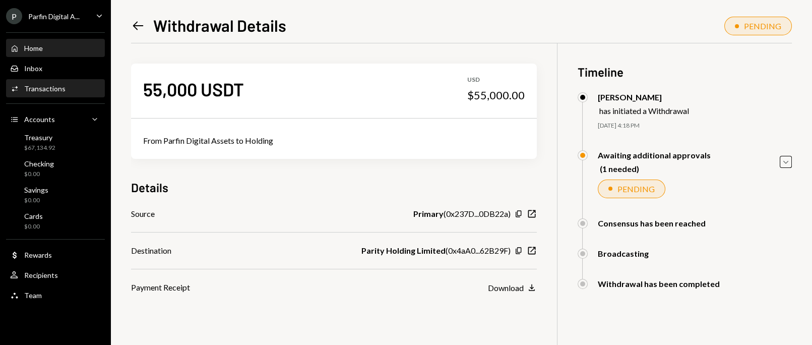
click at [41, 48] on div "Home" at bounding box center [33, 48] width 19 height 9
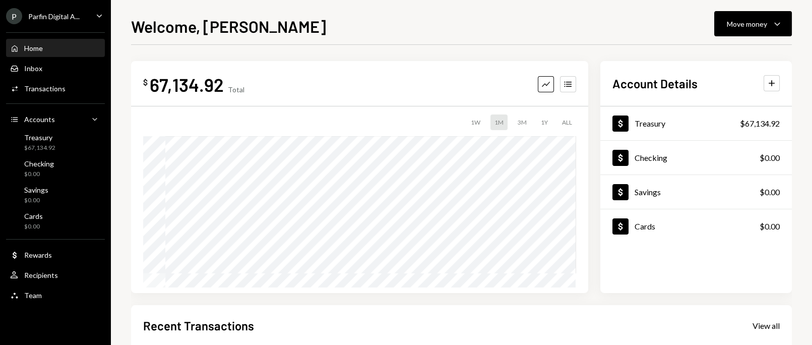
click at [344, 25] on div "Welcome, SILVANA Move money Caret Down" at bounding box center [461, 25] width 661 height 22
click at [81, 19] on div "P Parfin Digital A... Caret Down" at bounding box center [55, 16] width 111 height 16
click at [309, 15] on div "Welcome, SILVANA Move money Caret Down" at bounding box center [461, 25] width 661 height 22
click at [89, 16] on div "P Parfin Digital A... Caret Down" at bounding box center [55, 16] width 111 height 16
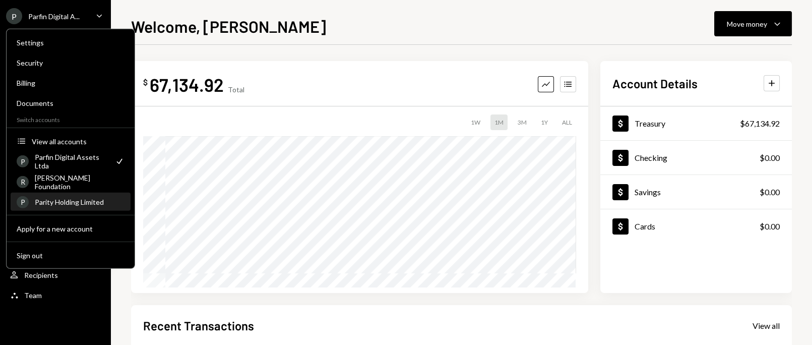
click at [89, 201] on div "Parity Holding Limited" at bounding box center [80, 202] width 90 height 9
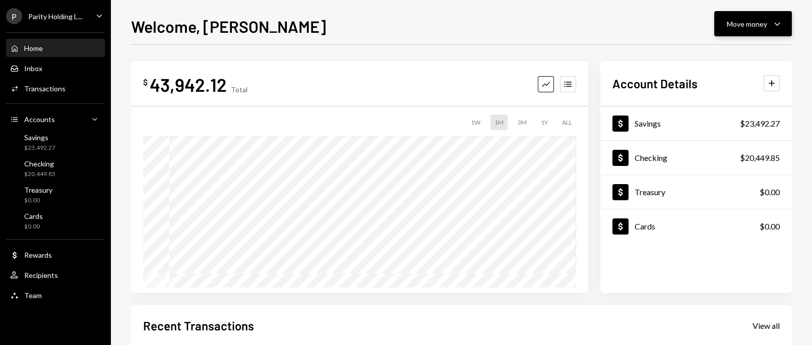
click at [766, 29] on div "Move money Caret Down" at bounding box center [753, 24] width 52 height 12
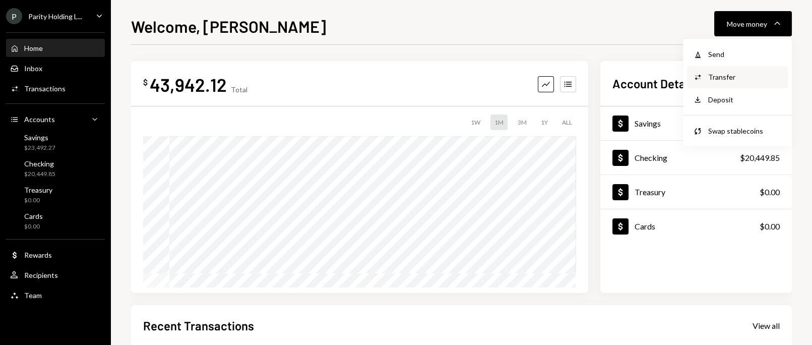
click at [727, 73] on div "Transfer" at bounding box center [745, 77] width 74 height 11
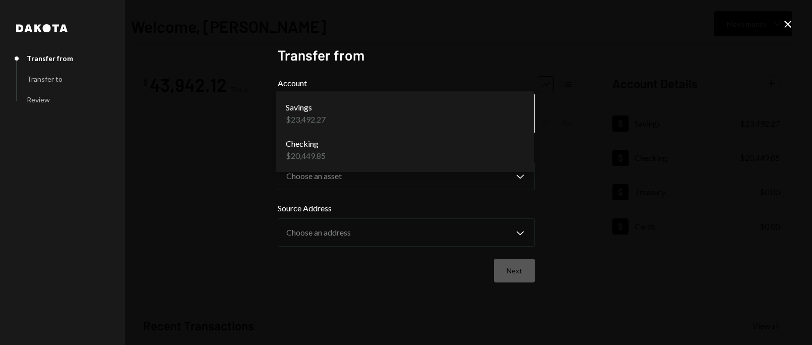
click at [498, 122] on body "P Parity Holding L... Caret Down Home Home Inbox Inbox Activities Transactions …" at bounding box center [406, 172] width 812 height 345
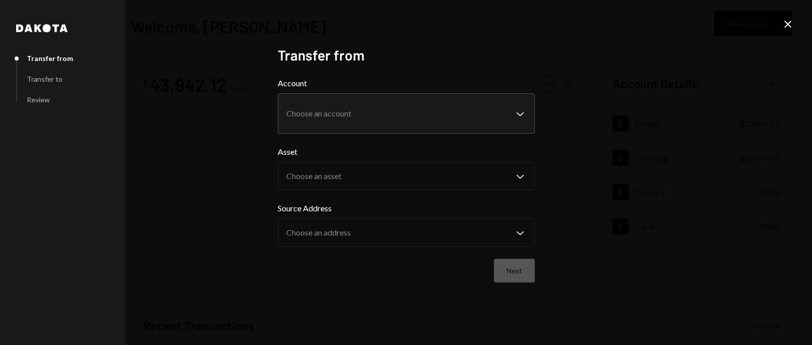
click at [538, 60] on div "**********" at bounding box center [406, 172] width 281 height 276
click at [779, 21] on div "**********" at bounding box center [406, 172] width 812 height 345
click at [785, 26] on icon at bounding box center [787, 24] width 7 height 7
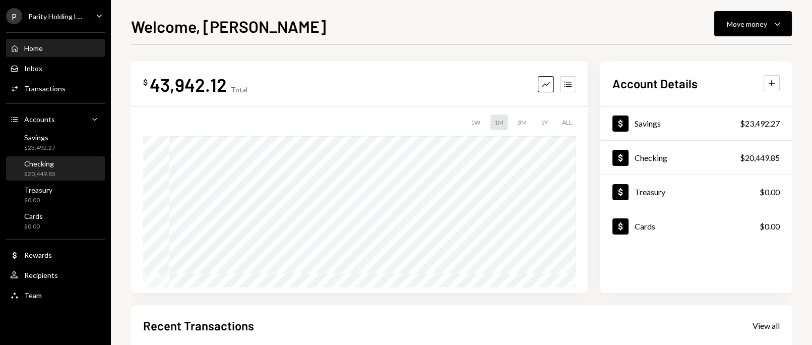
click at [40, 170] on div "$20,449.85" at bounding box center [39, 174] width 31 height 9
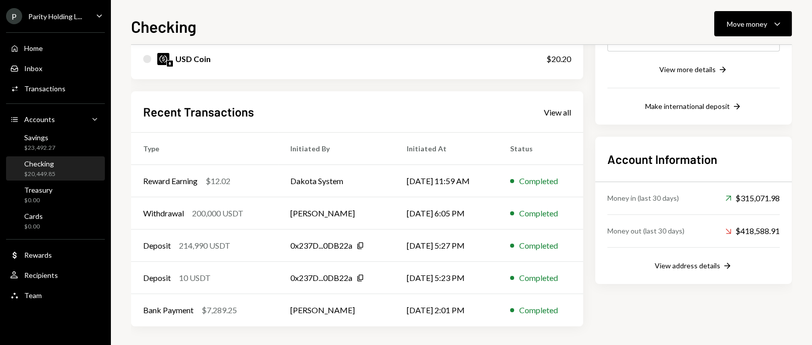
scroll to position [197, 0]
click at [38, 141] on div "Savings" at bounding box center [39, 137] width 31 height 9
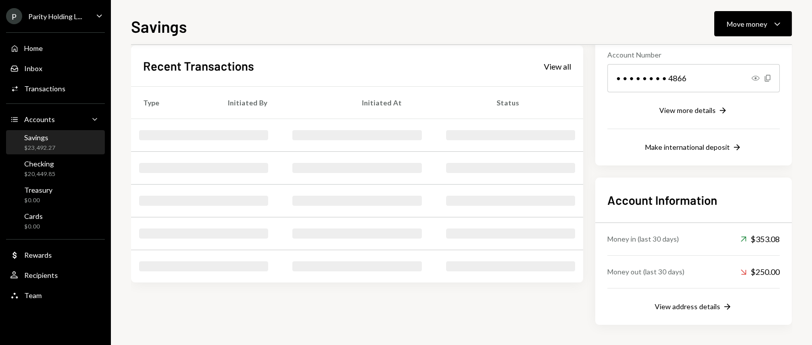
scroll to position [154, 0]
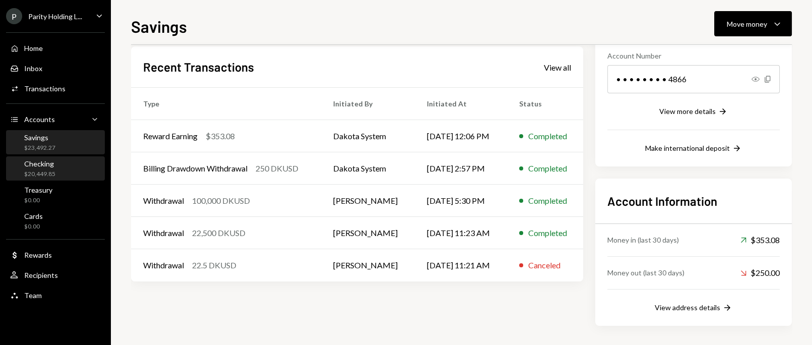
click at [55, 163] on div "Checking $20,449.85" at bounding box center [55, 168] width 91 height 19
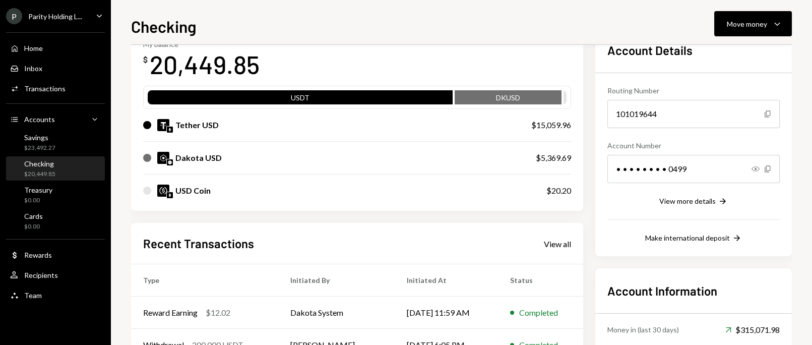
scroll to position [67, 0]
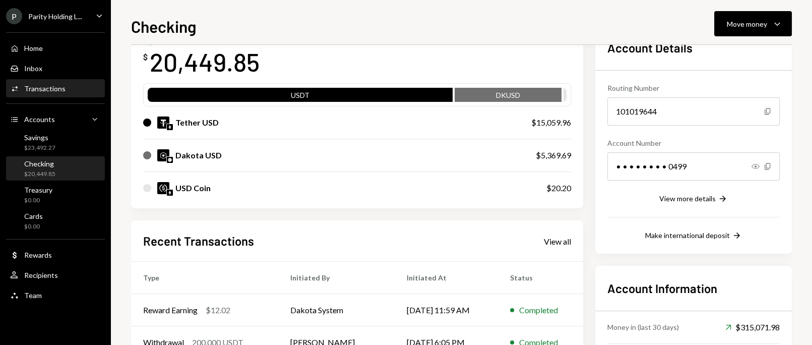
click at [42, 86] on div "Transactions" at bounding box center [44, 88] width 41 height 9
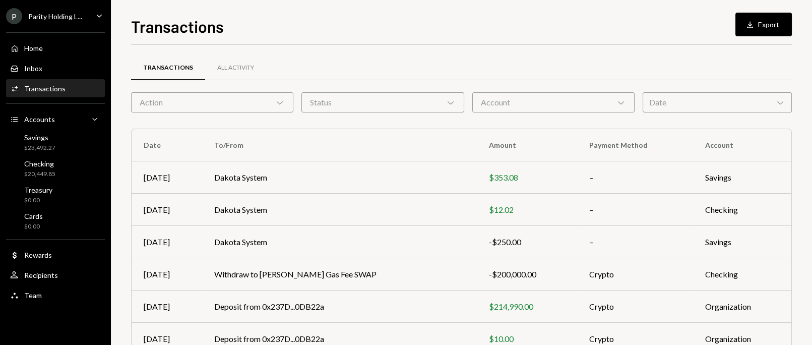
click at [40, 89] on div "Transactions" at bounding box center [44, 88] width 41 height 9
click at [43, 175] on div "$20,449.85" at bounding box center [39, 174] width 31 height 9
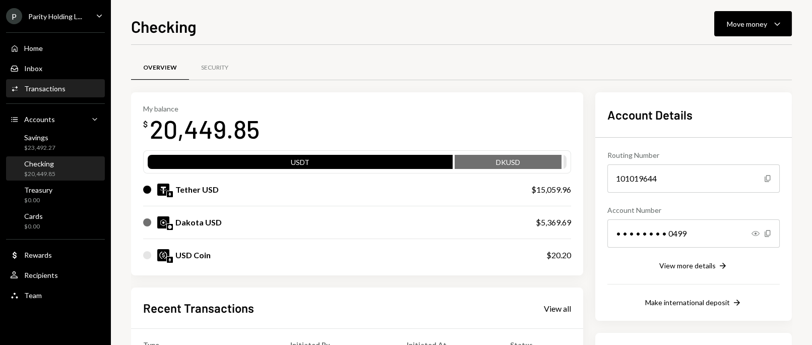
click at [42, 85] on div "Transactions" at bounding box center [44, 88] width 41 height 9
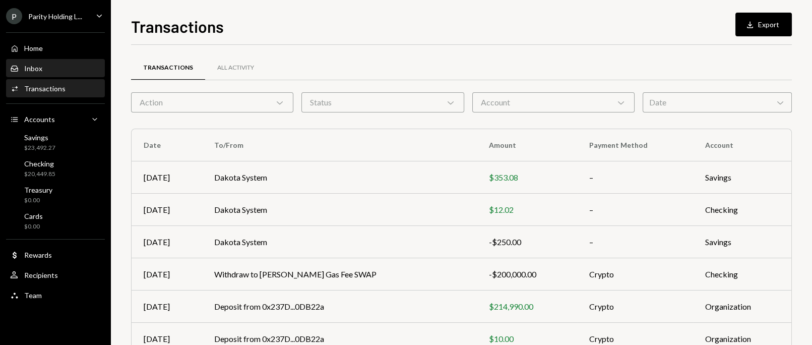
click at [35, 60] on div "Inbox Inbox" at bounding box center [55, 68] width 91 height 17
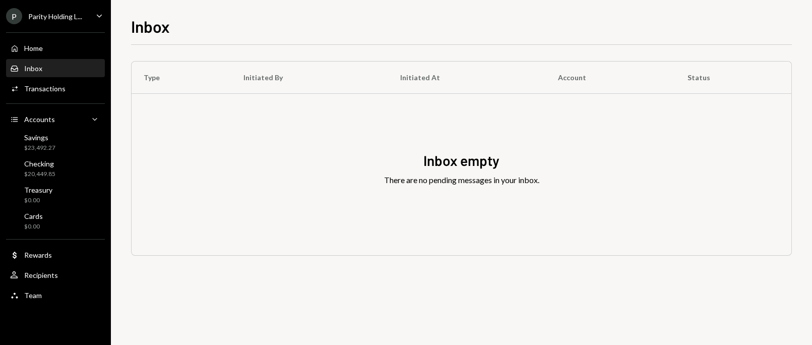
drag, startPoint x: 167, startPoint y: 79, endPoint x: 275, endPoint y: 73, distance: 108.0
click at [170, 79] on th "Type" at bounding box center [182, 77] width 100 height 32
drag, startPoint x: 275, startPoint y: 73, endPoint x: 286, endPoint y: 73, distance: 10.6
click at [277, 73] on th "Initiated By" at bounding box center [309, 77] width 157 height 32
click at [431, 77] on th "Initiated At" at bounding box center [467, 77] width 158 height 32
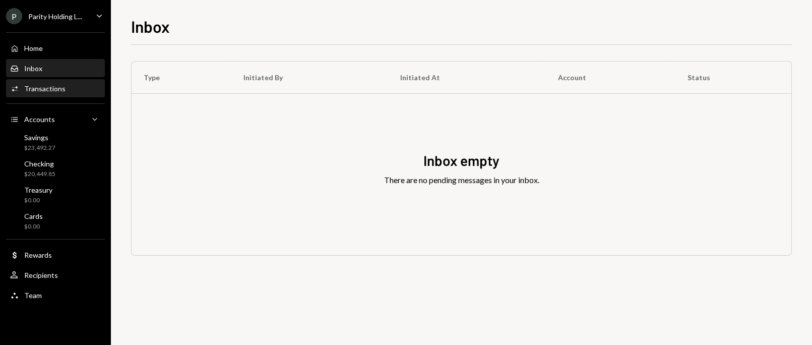
click at [53, 90] on div "Transactions" at bounding box center [44, 88] width 41 height 9
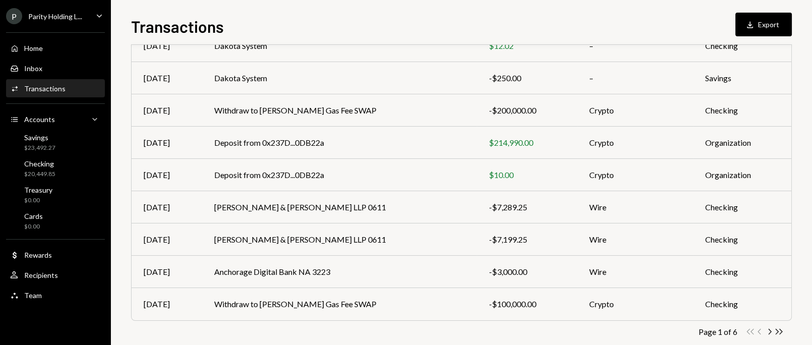
scroll to position [180, 0]
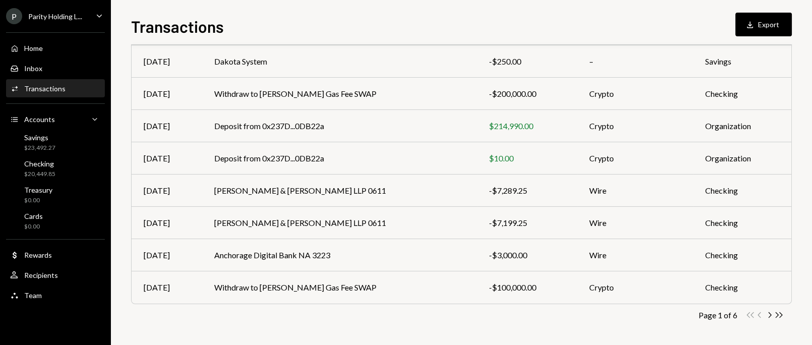
click at [299, 323] on div "Transactions All Activity Action Chevron Down Status Chevron Down Account Chevr…" at bounding box center [461, 113] width 661 height 465
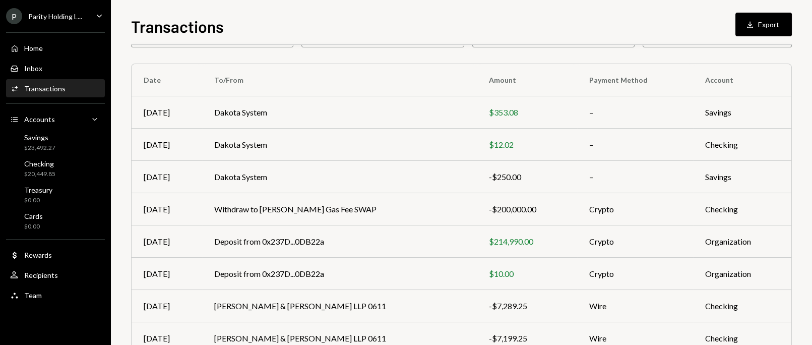
scroll to position [46, 0]
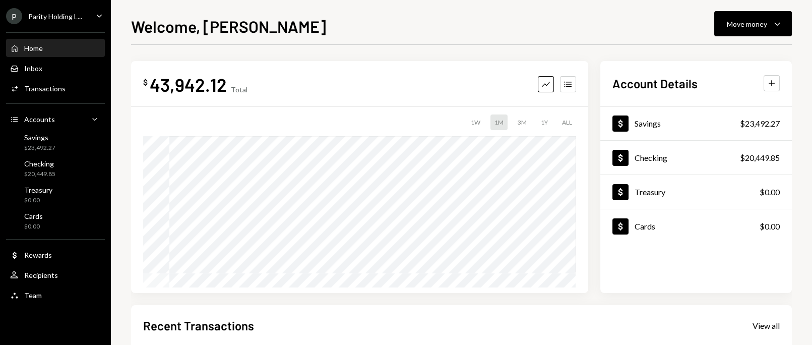
click at [34, 47] on div "Home" at bounding box center [33, 48] width 19 height 9
click at [293, 25] on div "Welcome, [PERSON_NAME] Move money Caret Down" at bounding box center [461, 25] width 661 height 22
click at [313, 34] on div "Welcome, [PERSON_NAME] Move money Caret Down" at bounding box center [461, 25] width 661 height 22
click at [322, 13] on div "Welcome, [PERSON_NAME] Move money Caret Down $ 43,942.12 Total Graph Accounts 1…" at bounding box center [461, 172] width 701 height 345
click at [586, 29] on div "Welcome, [PERSON_NAME] Move money Caret Down" at bounding box center [461, 25] width 661 height 22
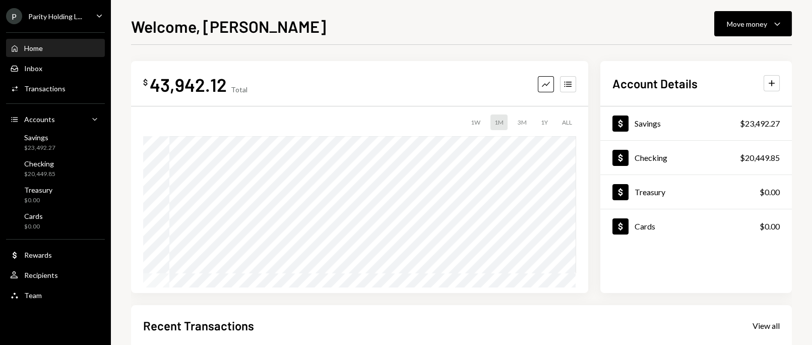
click at [634, 25] on div "Welcome, [PERSON_NAME] Move money Caret Down" at bounding box center [461, 25] width 661 height 22
click at [313, 14] on div "Welcome, [PERSON_NAME] Move money Caret Down" at bounding box center [461, 25] width 661 height 22
click at [342, 21] on div "Welcome, [PERSON_NAME] Move money Caret Down" at bounding box center [461, 25] width 661 height 22
click at [604, 31] on div "Welcome, [PERSON_NAME] Move money Caret Down" at bounding box center [461, 25] width 661 height 22
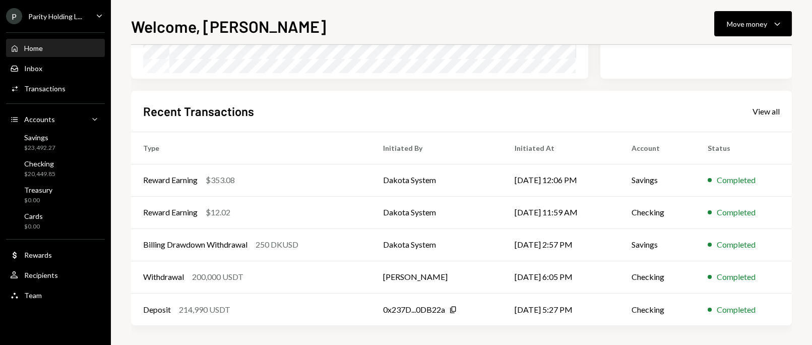
scroll to position [214, 0]
click at [35, 87] on div "Transactions" at bounding box center [44, 88] width 41 height 9
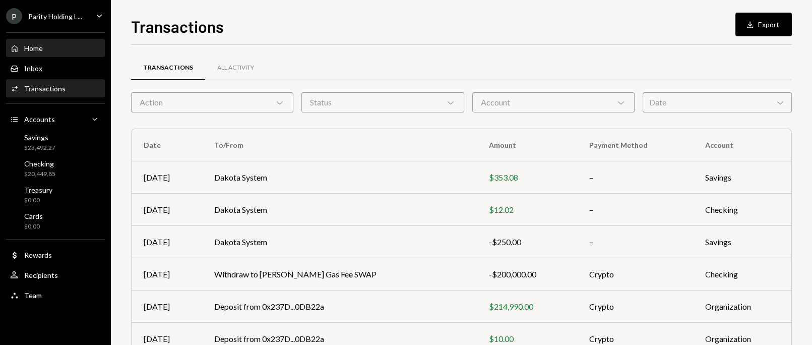
click at [39, 53] on div "Home Home" at bounding box center [55, 48] width 91 height 17
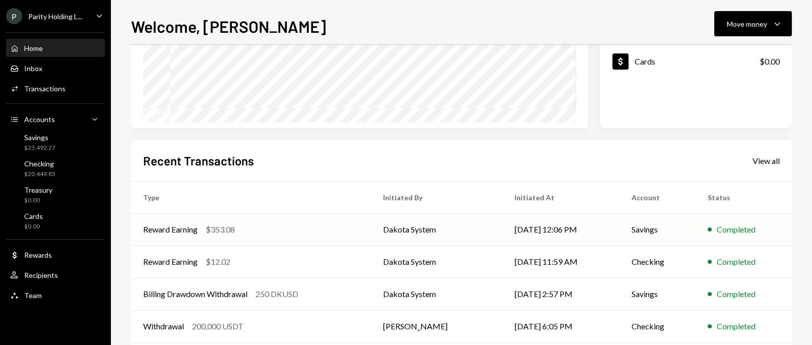
scroll to position [214, 0]
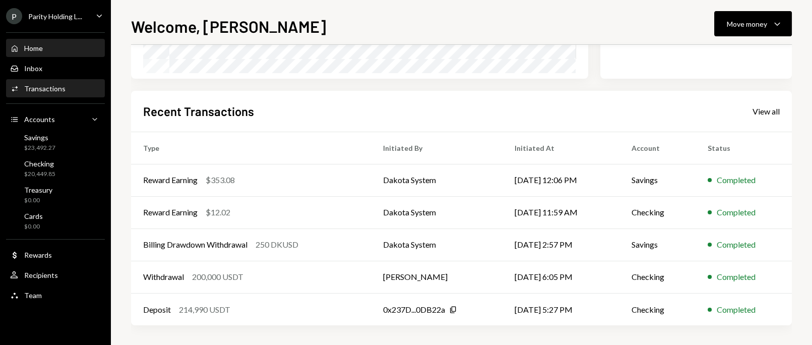
click at [44, 85] on div "Transactions" at bounding box center [44, 88] width 41 height 9
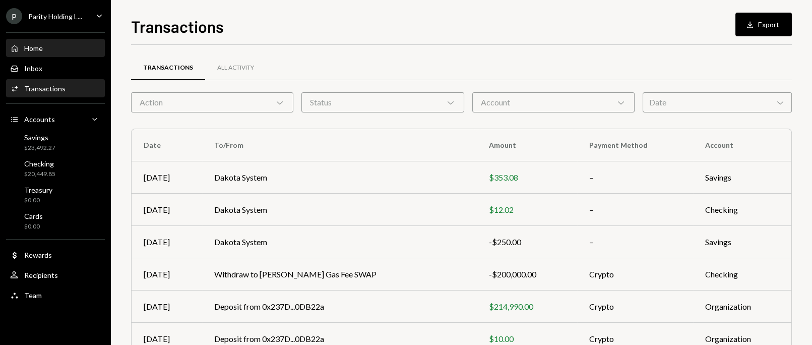
click at [28, 45] on div "Home" at bounding box center [33, 48] width 19 height 9
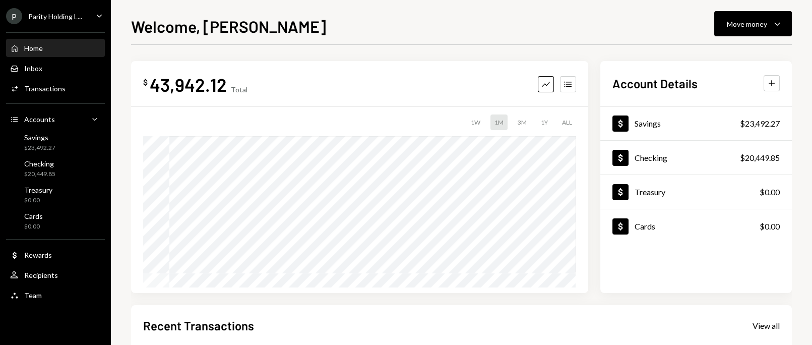
click at [10, 15] on div "P" at bounding box center [14, 16] width 16 height 16
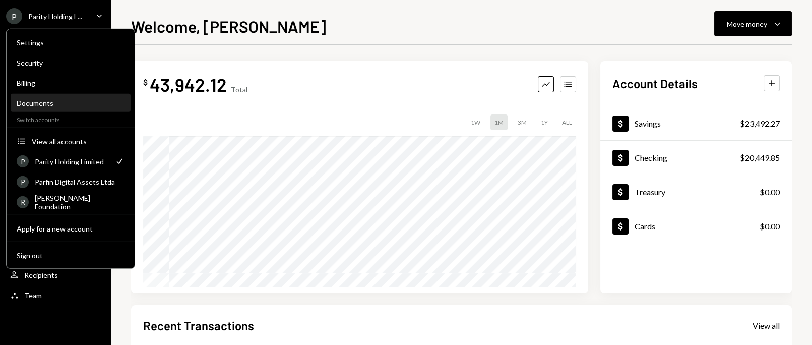
click at [50, 106] on div "Documents" at bounding box center [71, 103] width 108 height 9
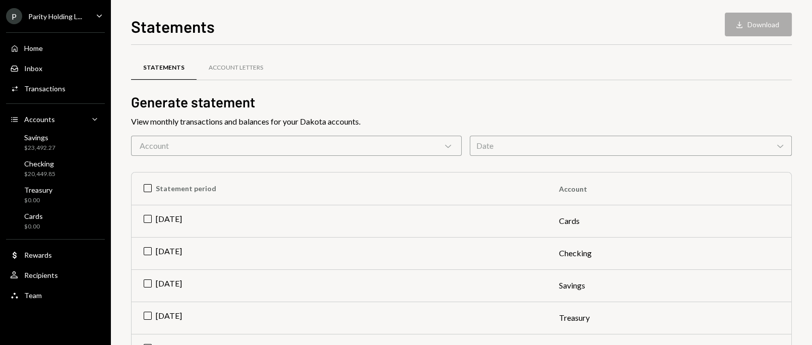
click at [65, 9] on div "P Parity Holding L..." at bounding box center [44, 16] width 76 height 16
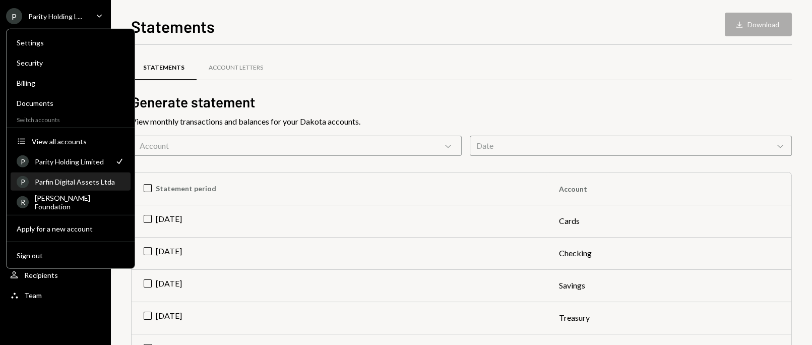
click at [78, 178] on div "Parfin Digital Assets Ltda" at bounding box center [80, 181] width 90 height 9
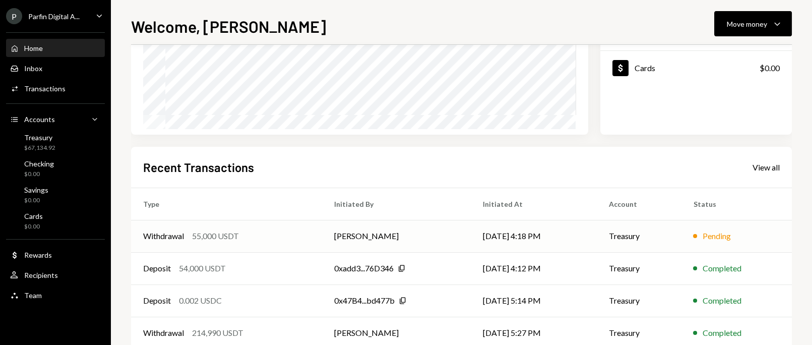
scroll to position [202, 0]
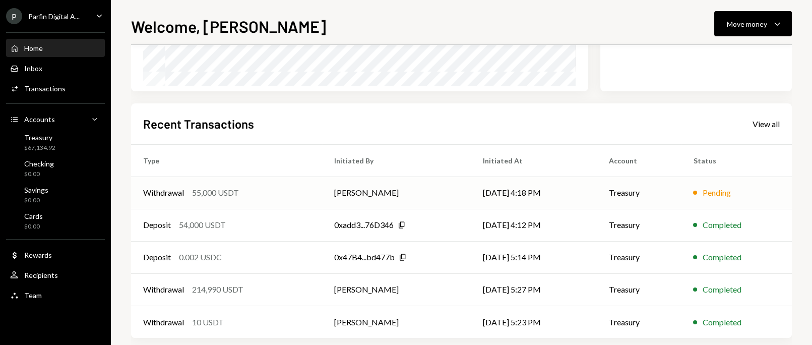
click at [555, 193] on td "08/22/25 4:18 PM" at bounding box center [534, 192] width 126 height 32
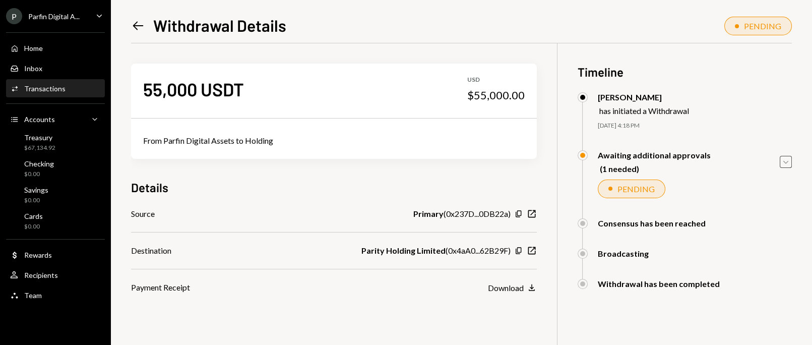
click at [786, 157] on icon "Caret Down" at bounding box center [785, 161] width 11 height 11
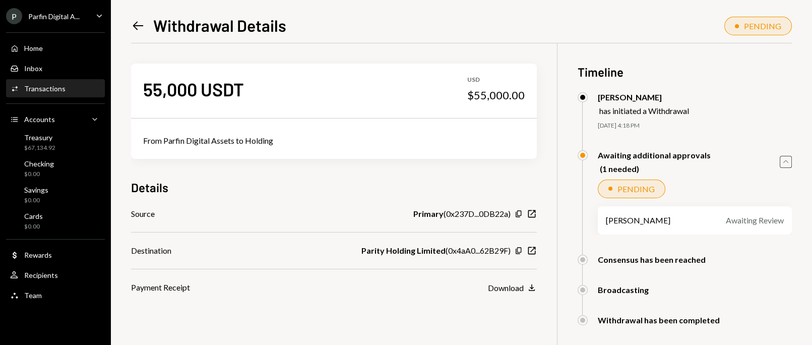
click at [789, 158] on icon "Caret Up" at bounding box center [785, 161] width 11 height 11
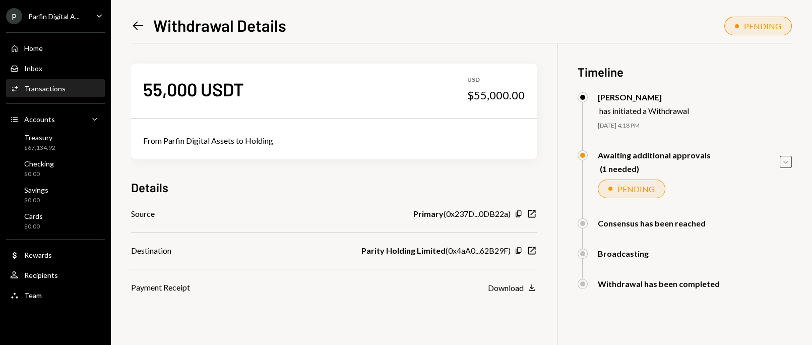
click at [789, 158] on icon "Caret Down" at bounding box center [785, 161] width 11 height 11
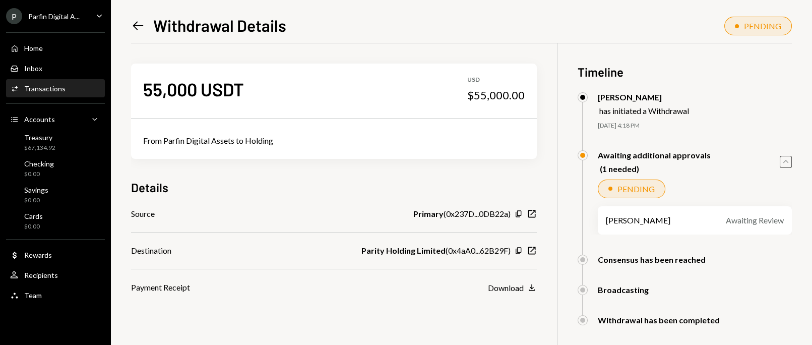
drag, startPoint x: 629, startPoint y: 163, endPoint x: 625, endPoint y: 165, distance: 5.2
click at [629, 162] on div "Awaiting additional approvals (1 needed)" at bounding box center [654, 161] width 113 height 23
click at [621, 187] on div "PENDING" at bounding box center [635, 189] width 37 height 10
click at [751, 225] on div "Awaiting Review" at bounding box center [755, 220] width 58 height 12
